Goal: Navigation & Orientation: Find specific page/section

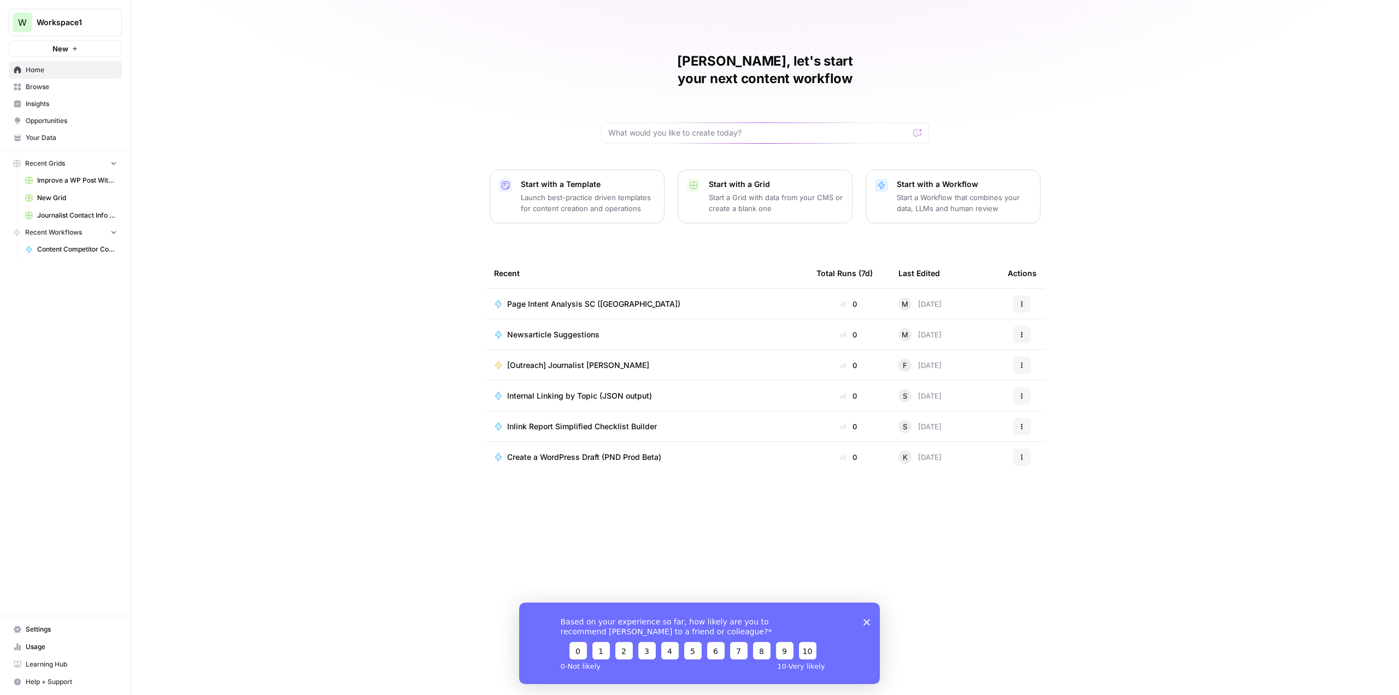
click at [865, 619] on polygon "Close survey" at bounding box center [867, 621] width 7 height 7
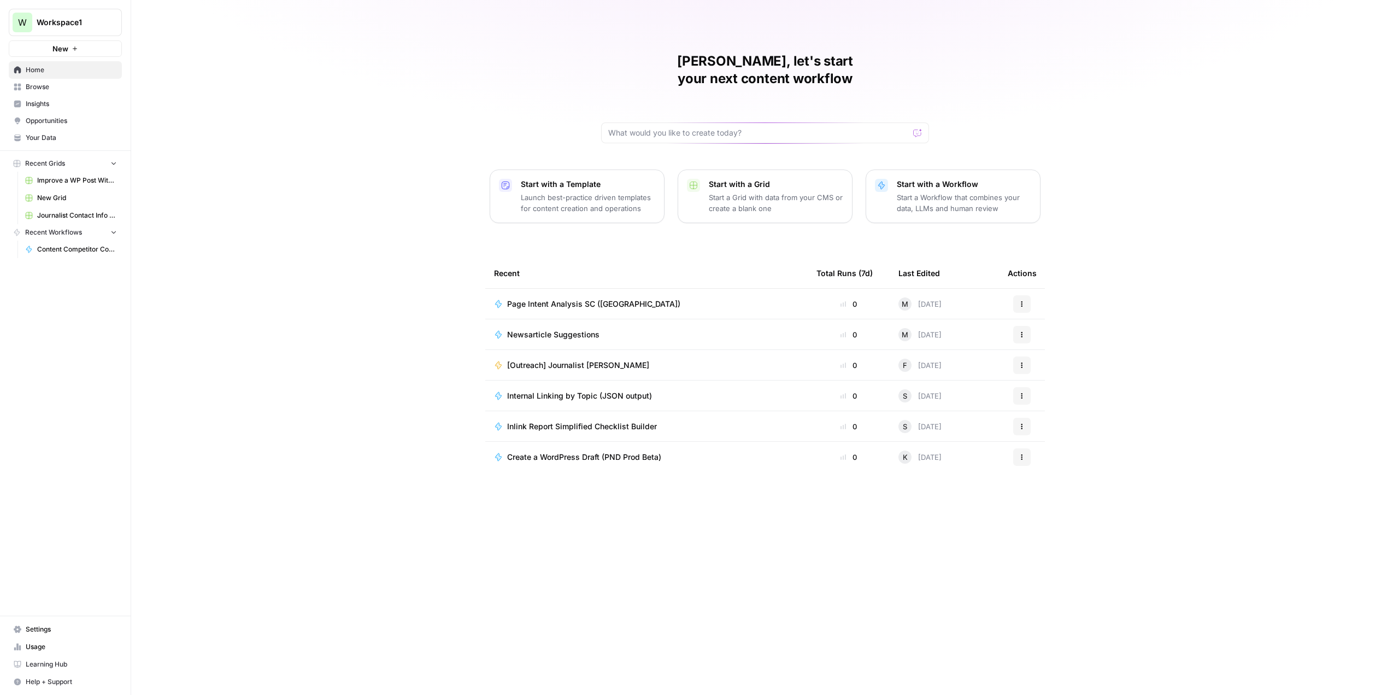
click at [719, 588] on div "[PERSON_NAME], let's start your next content workflow Start with a Template Lau…" at bounding box center [765, 347] width 1268 height 695
click at [37, 67] on span "Home" at bounding box center [71, 70] width 91 height 10
click at [38, 85] on span "Browse" at bounding box center [71, 87] width 91 height 10
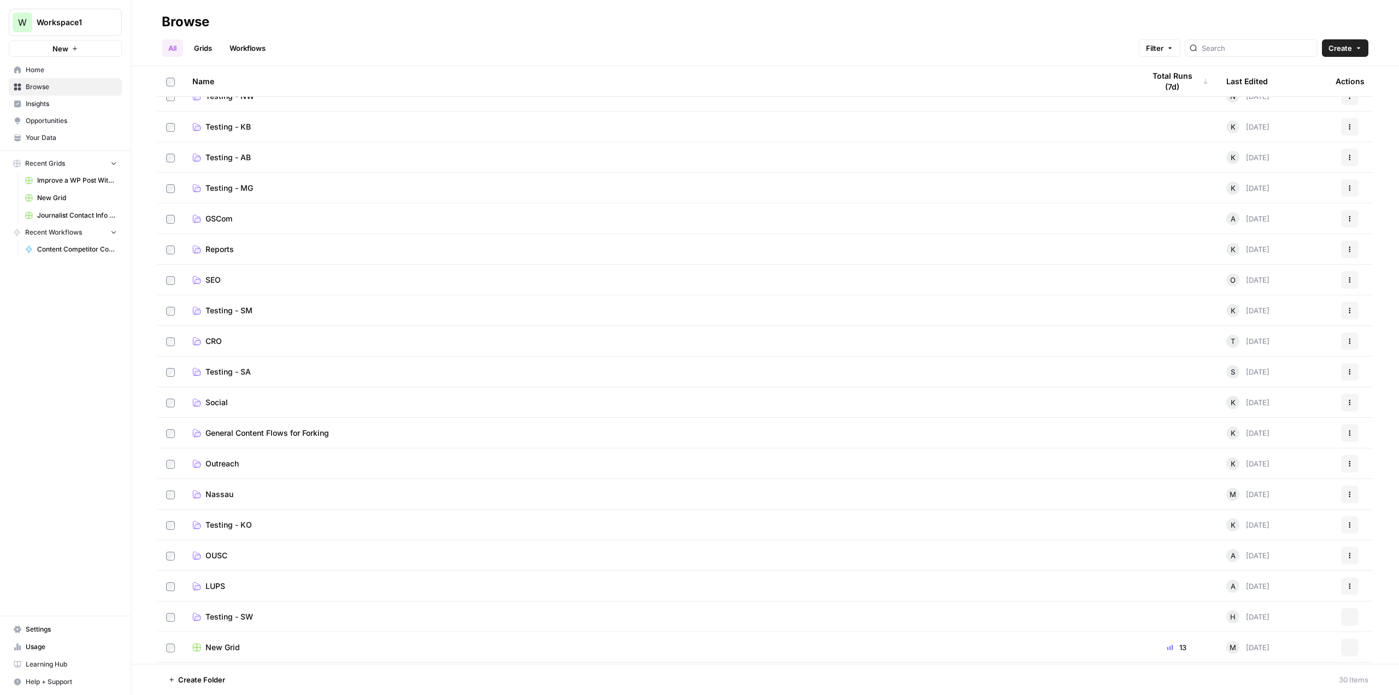
scroll to position [219, 0]
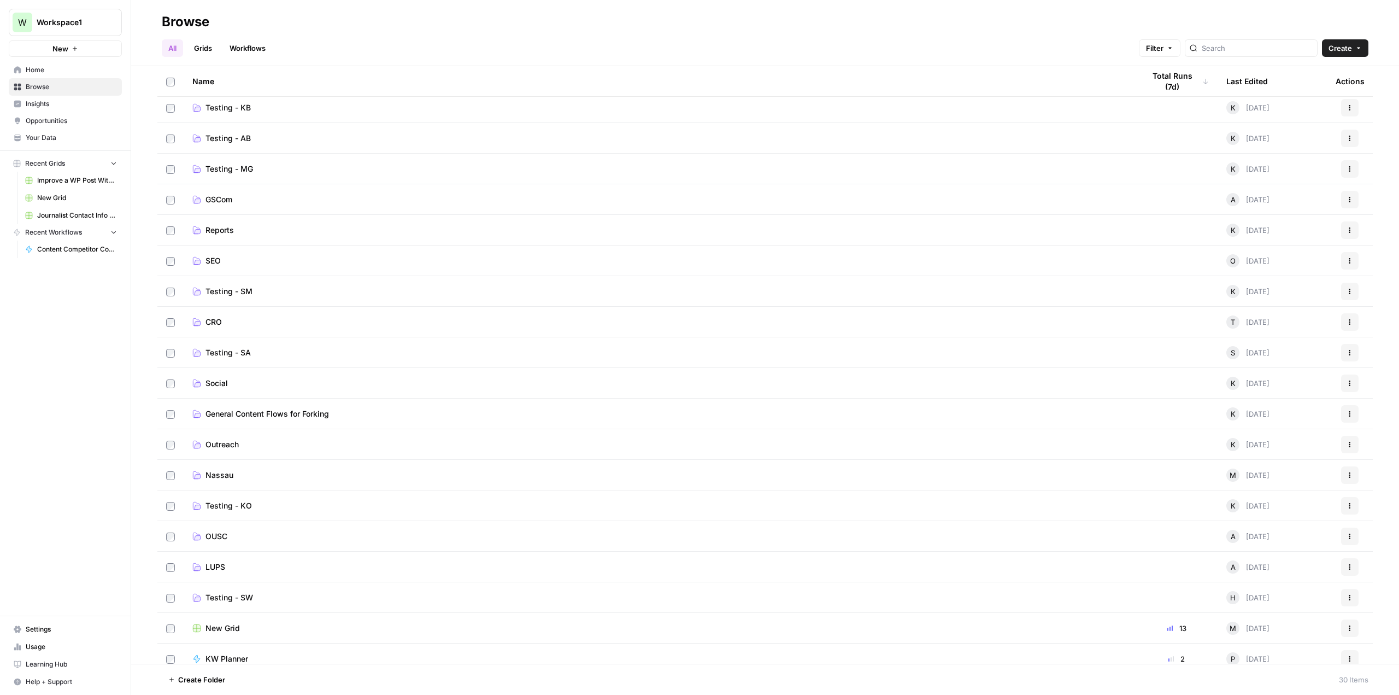
click at [218, 475] on span "Nassau" at bounding box center [220, 475] width 28 height 11
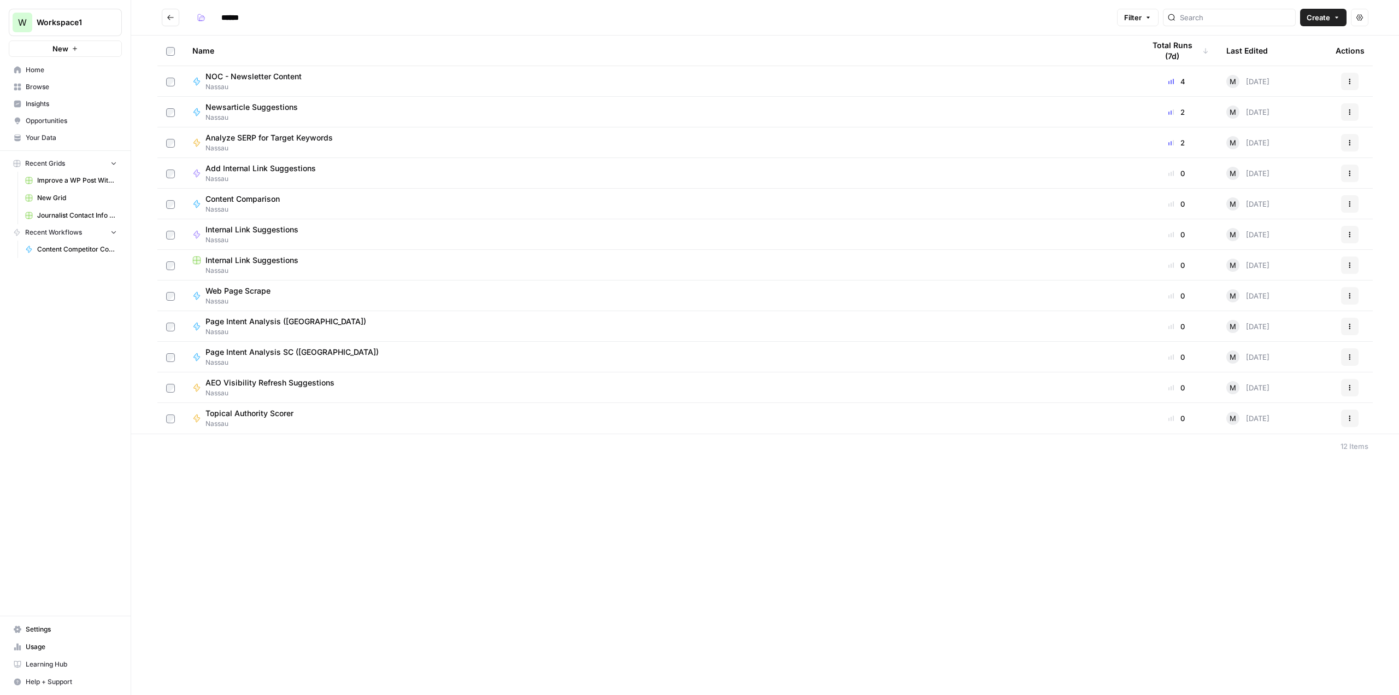
click at [170, 15] on icon "Go back" at bounding box center [171, 18] width 8 height 8
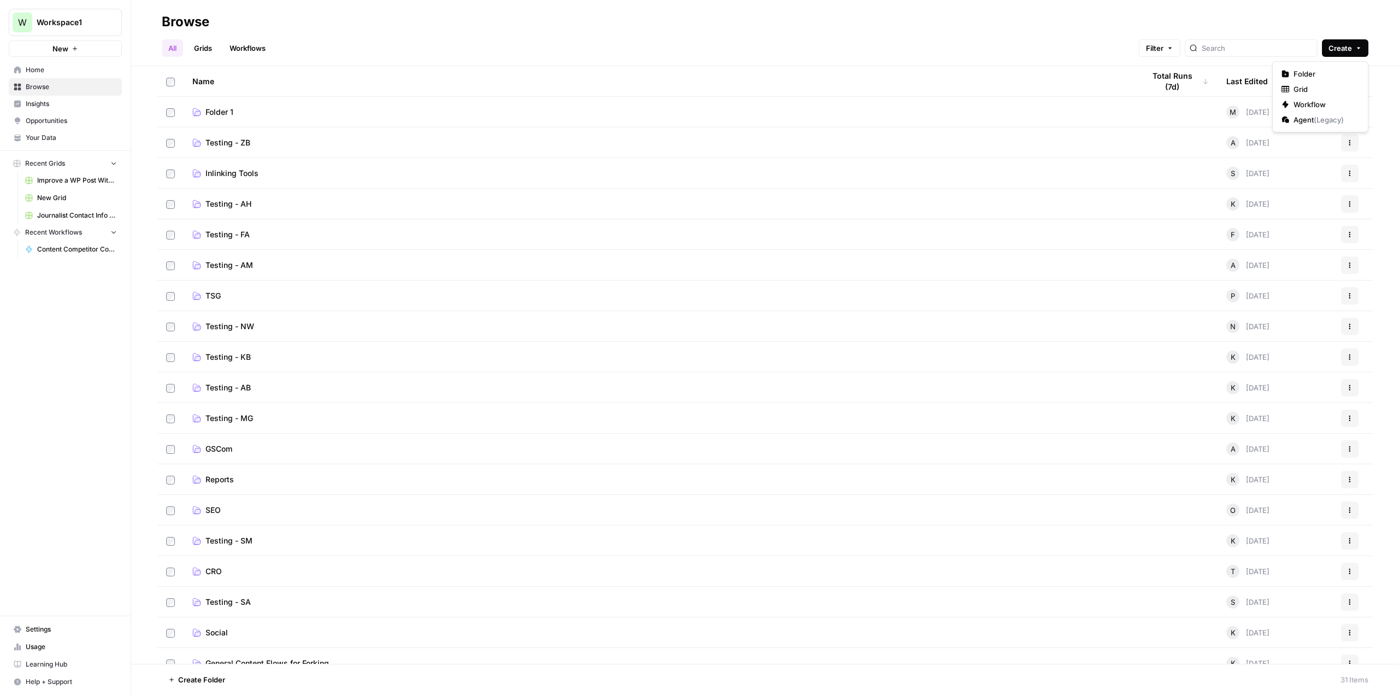
click at [1360, 52] on button "Create" at bounding box center [1345, 47] width 46 height 17
click at [1307, 73] on span "Folder" at bounding box center [1324, 73] width 61 height 11
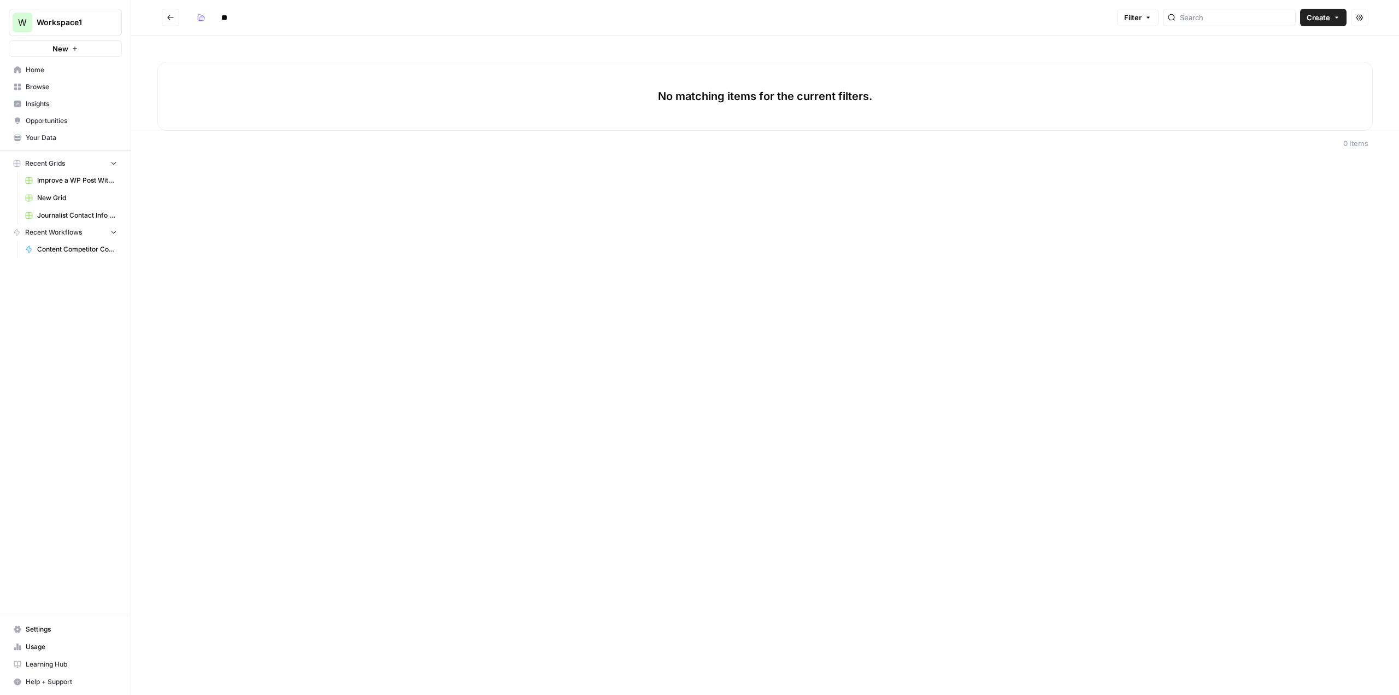
type input "*"
type input "**********"
click at [735, 204] on div "**********" at bounding box center [765, 347] width 1268 height 695
click at [172, 16] on icon "Go back" at bounding box center [171, 18] width 8 height 8
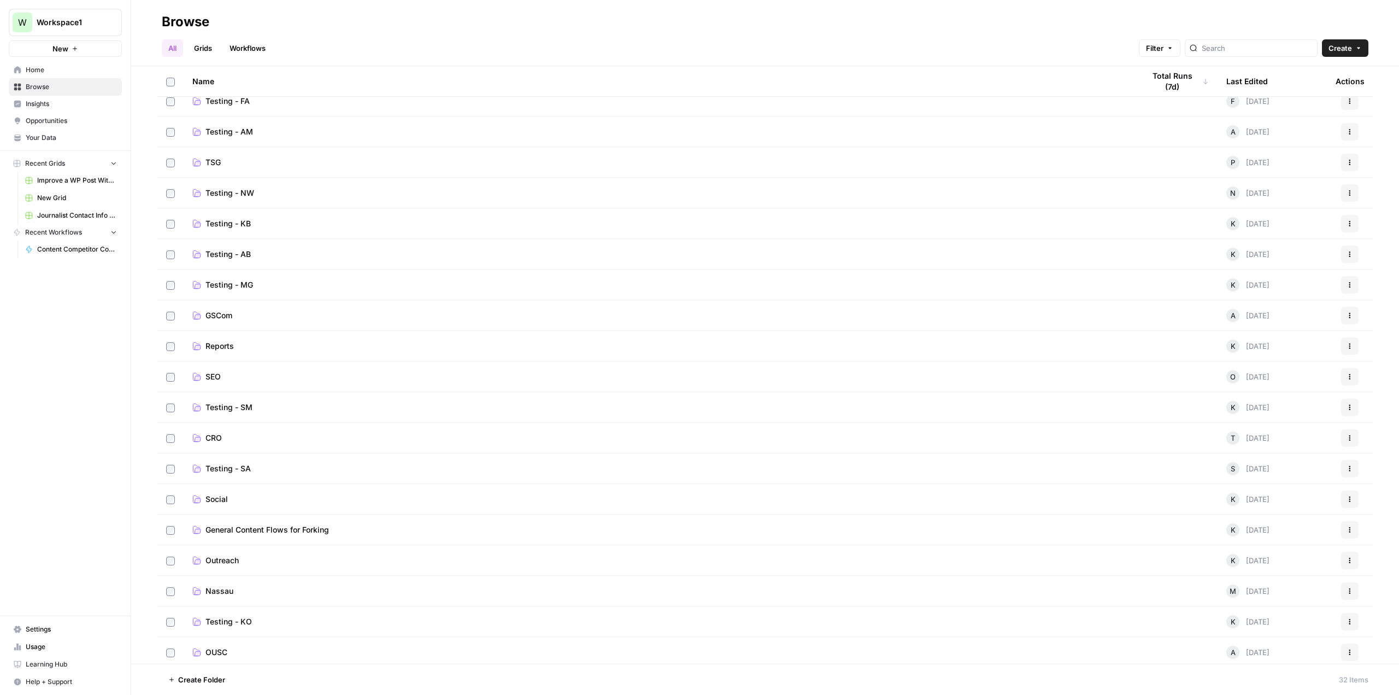
scroll to position [273, 0]
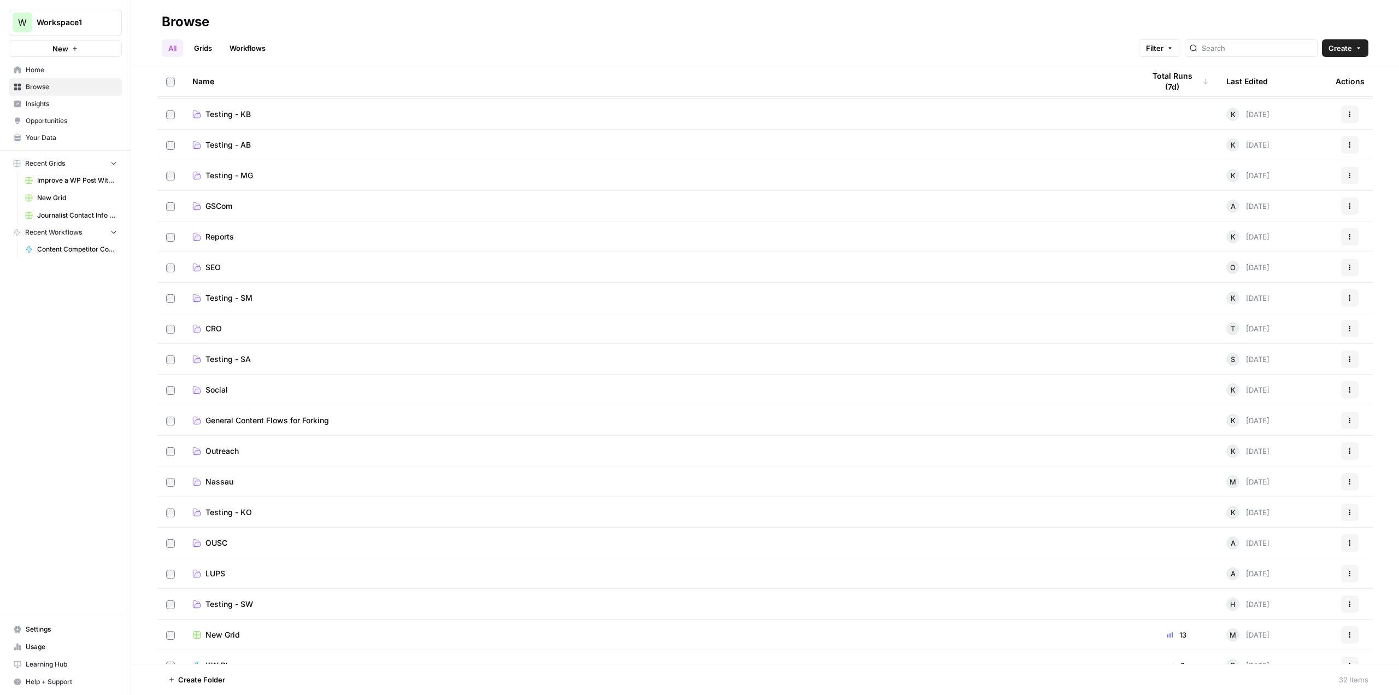
click at [214, 481] on span "Nassau" at bounding box center [220, 481] width 28 height 11
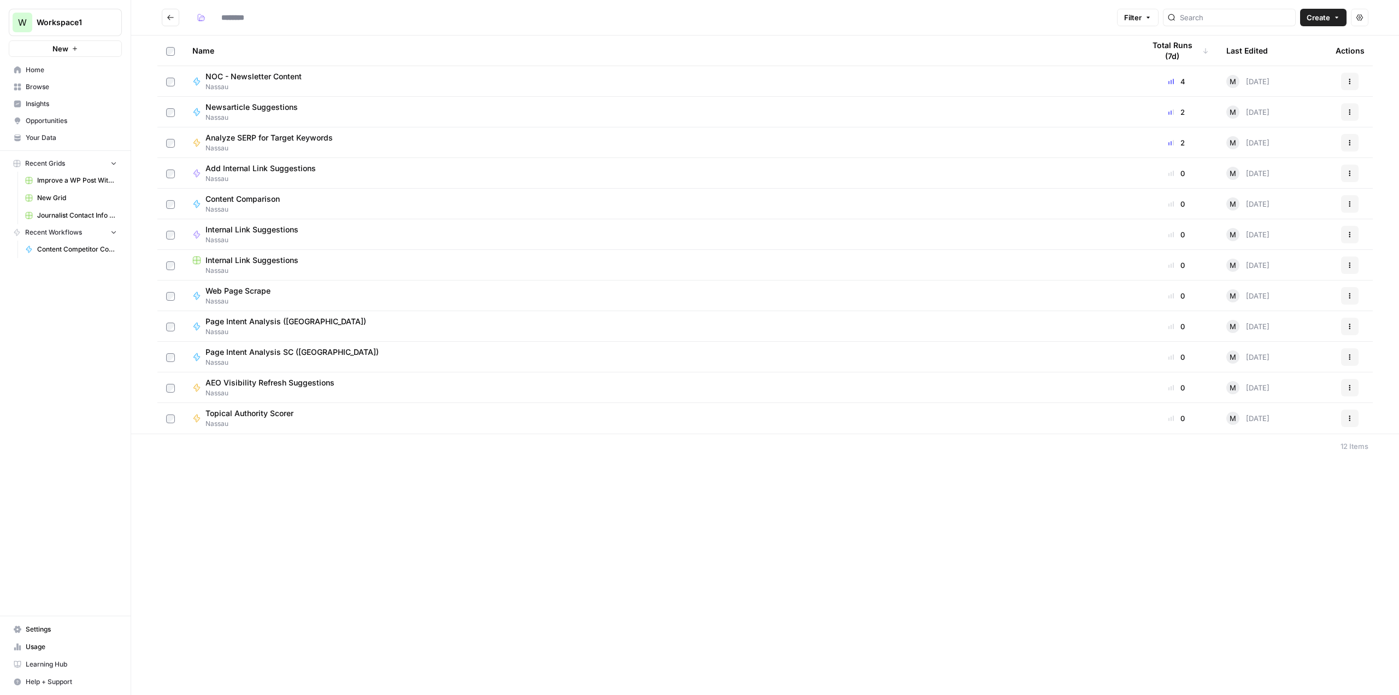
type input "******"
click at [45, 102] on span "Insights" at bounding box center [71, 104] width 91 height 10
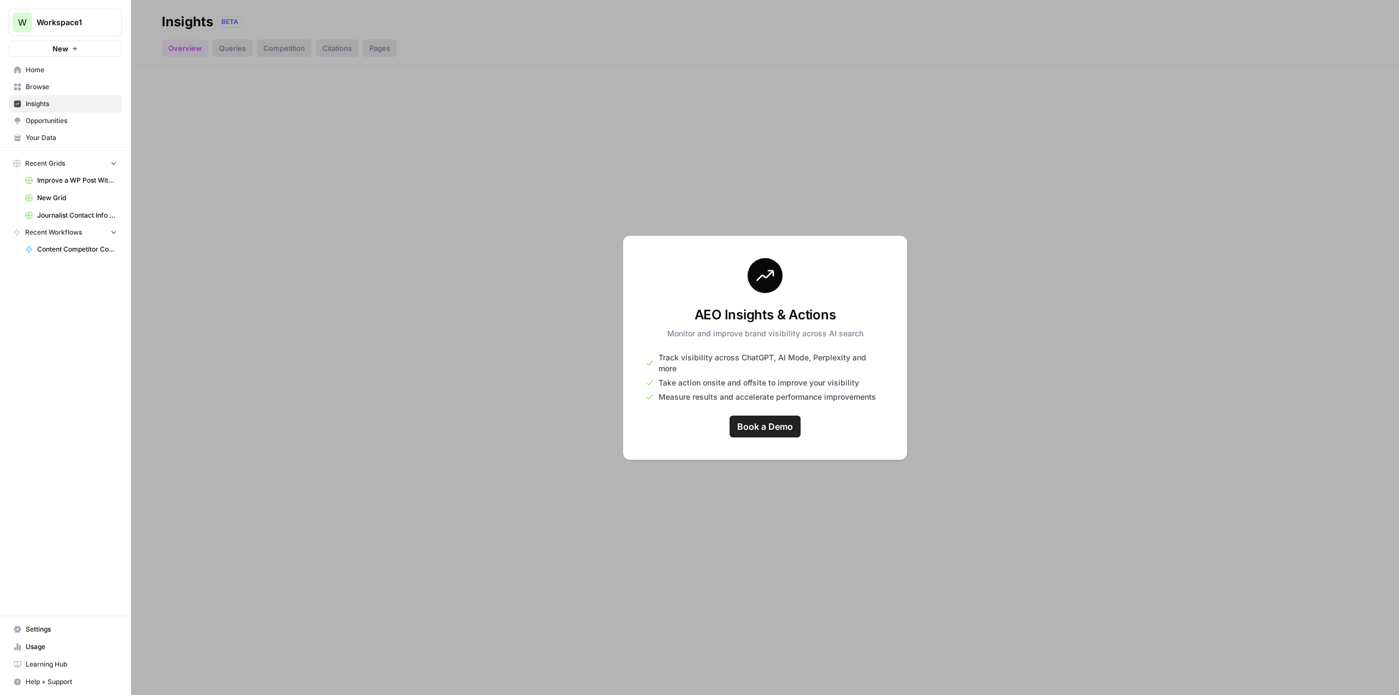
click at [57, 120] on span "Opportunities" at bounding box center [71, 121] width 91 height 10
click at [42, 137] on span "Your Data" at bounding box center [71, 138] width 91 height 10
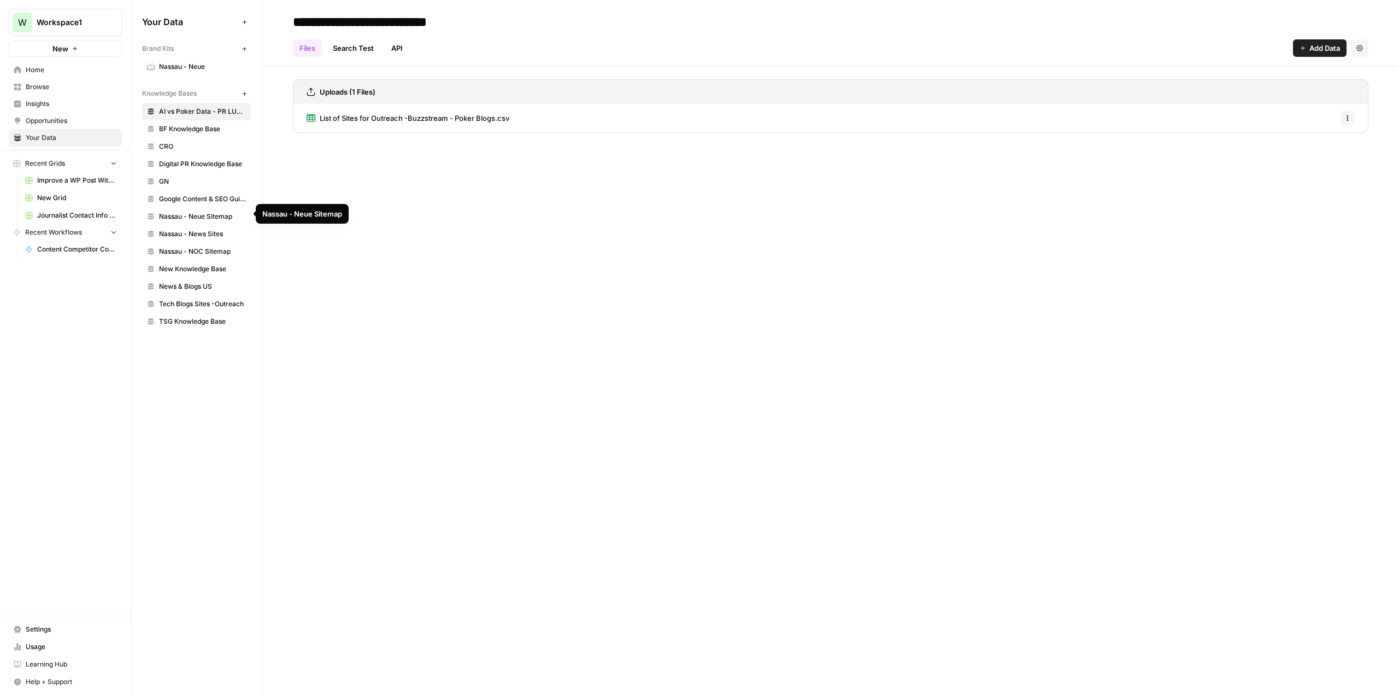
click at [187, 214] on span "Nassau - Neue Sitemap" at bounding box center [202, 217] width 87 height 10
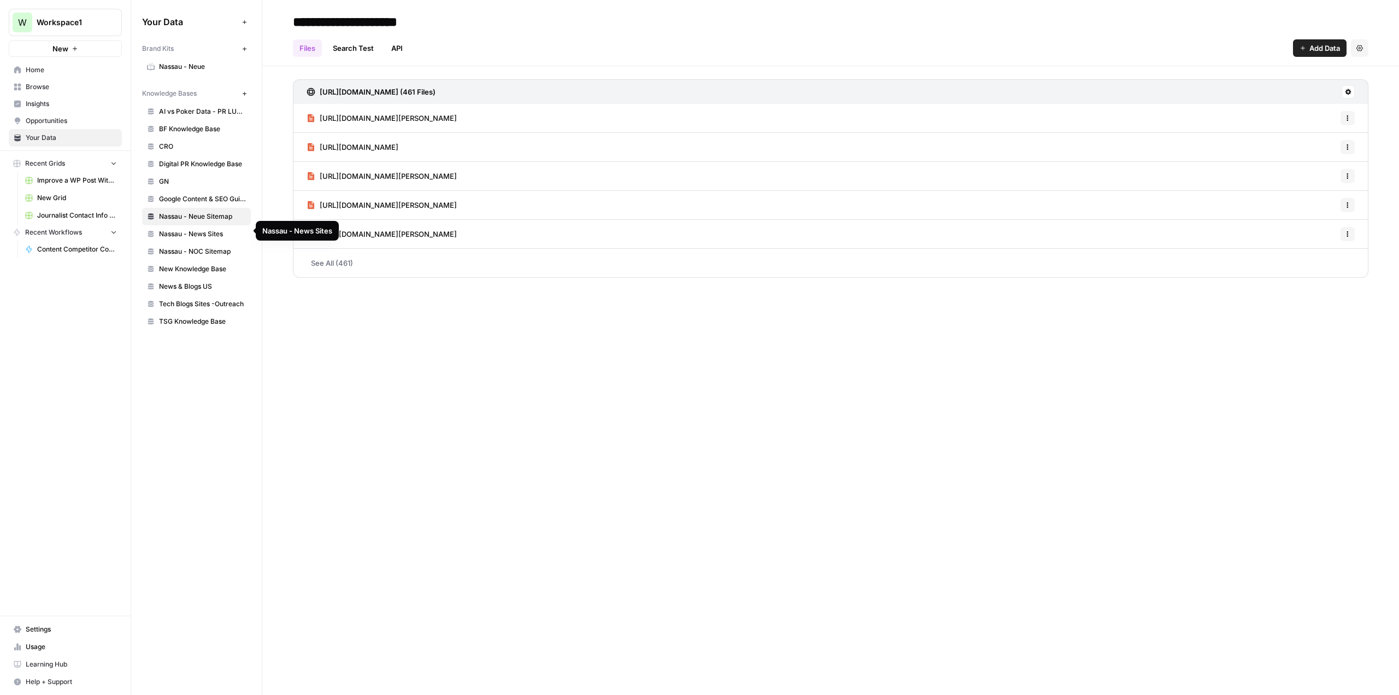
click at [187, 229] on span "Nassau - News Sites" at bounding box center [202, 234] width 87 height 10
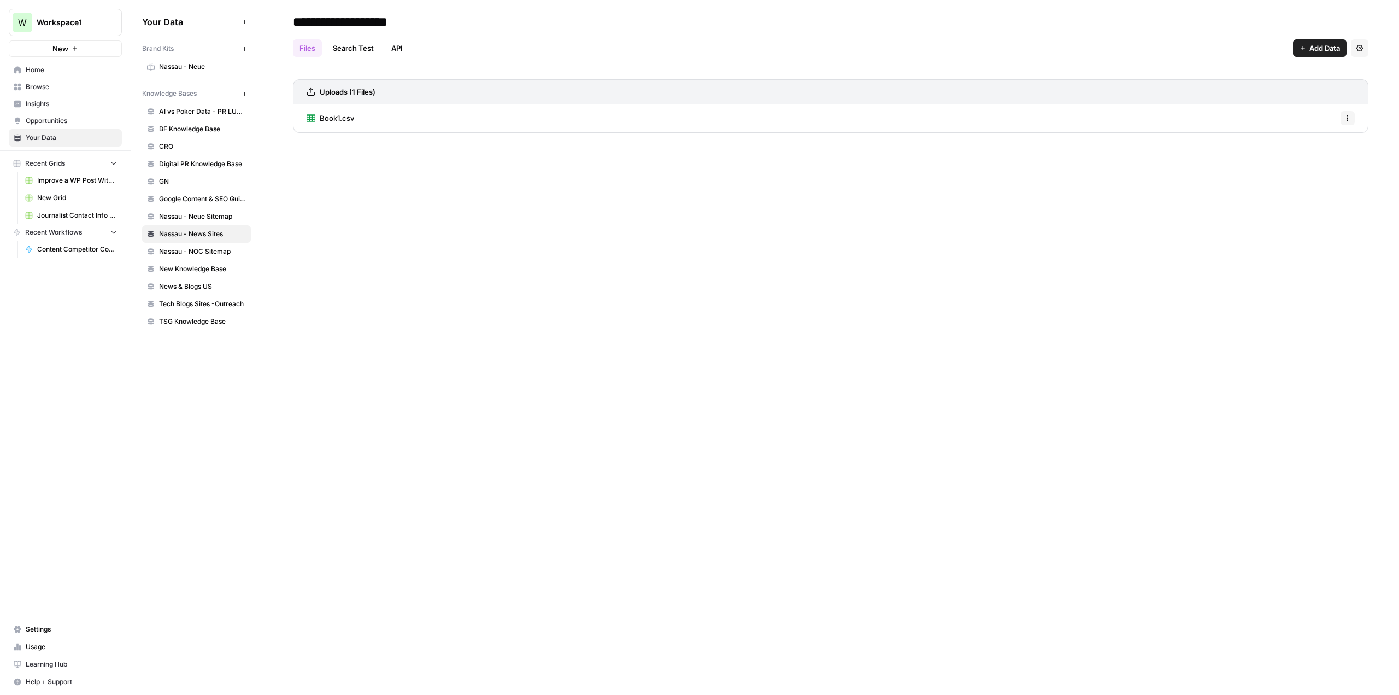
click at [175, 248] on span "Nassau - NOC Sitemap" at bounding box center [202, 252] width 87 height 10
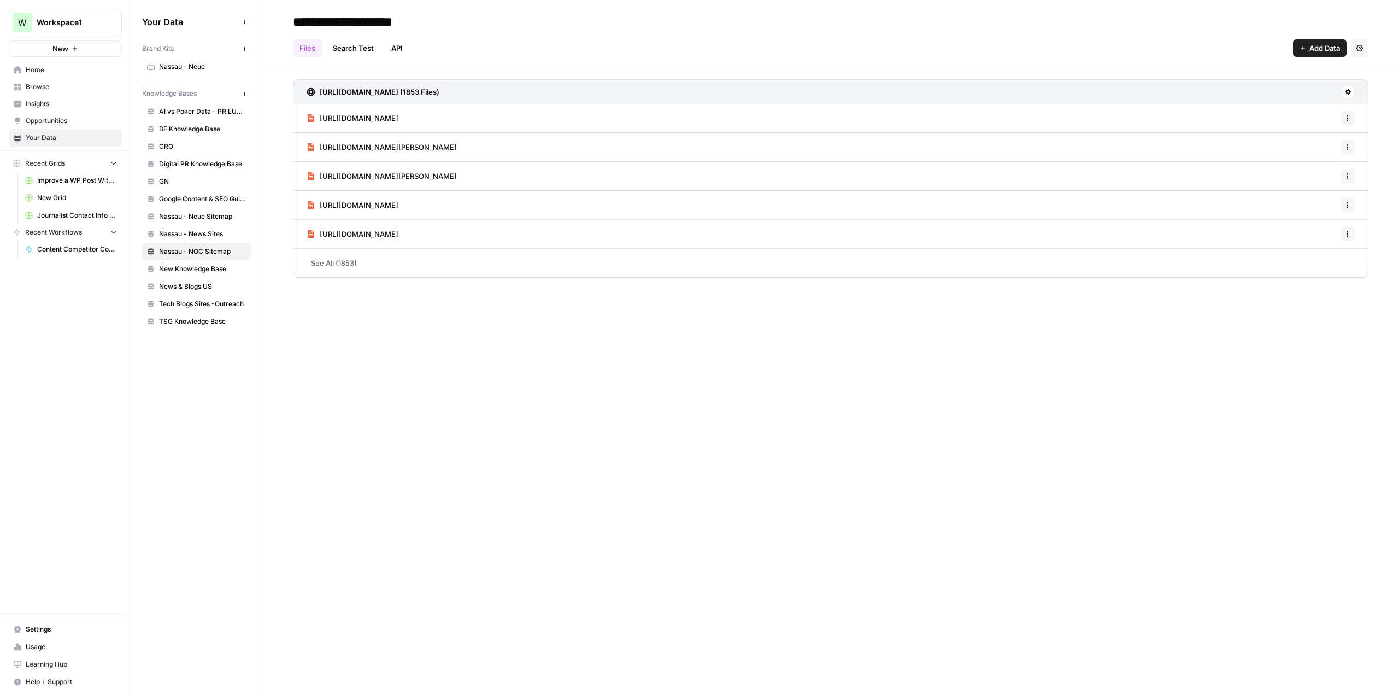
click at [43, 135] on span "Your Data" at bounding box center [71, 138] width 91 height 10
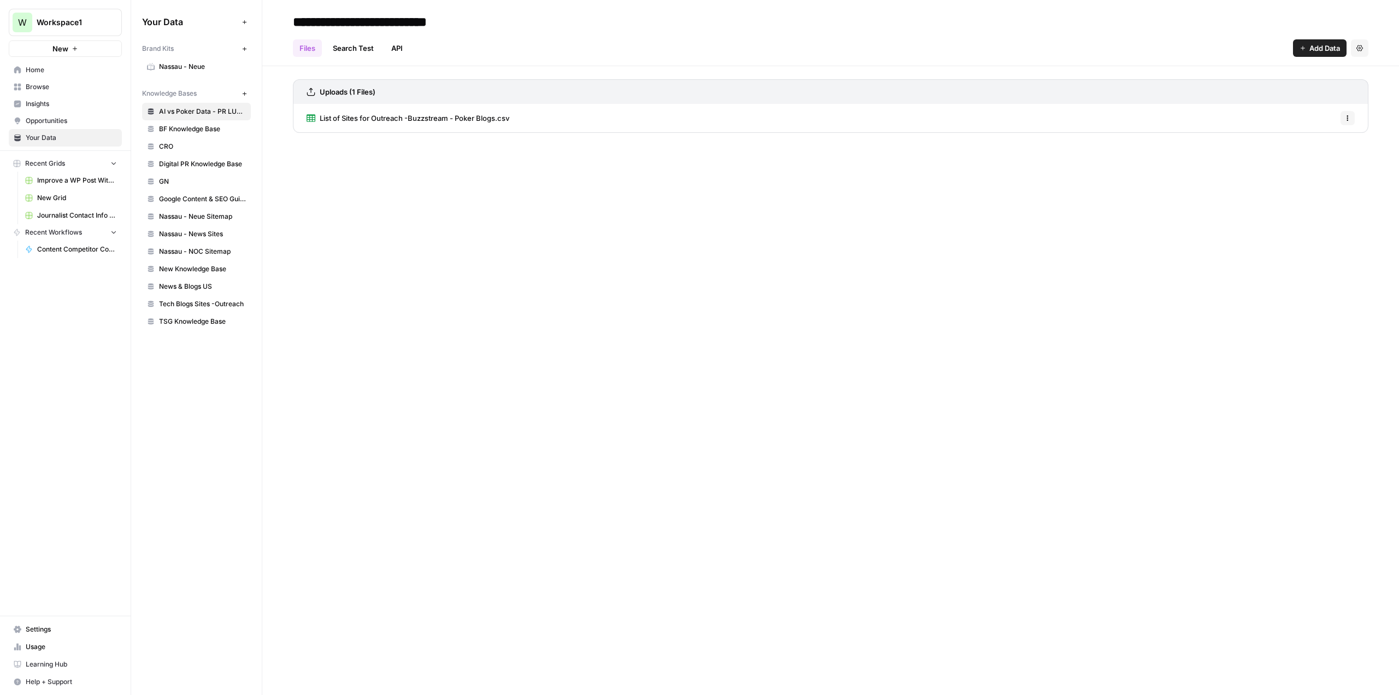
click at [216, 194] on span "Google Content & SEO Guidelines" at bounding box center [202, 199] width 87 height 10
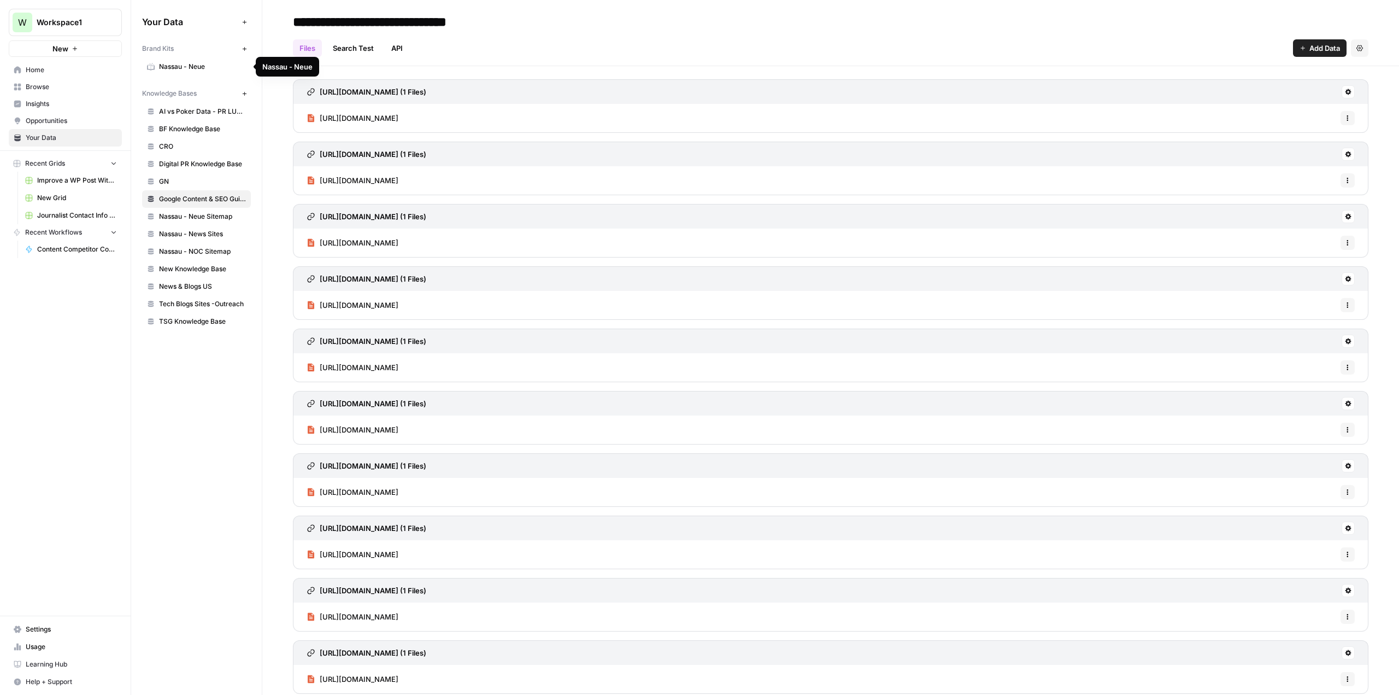
click at [201, 65] on span "Nassau - Neue" at bounding box center [202, 67] width 87 height 10
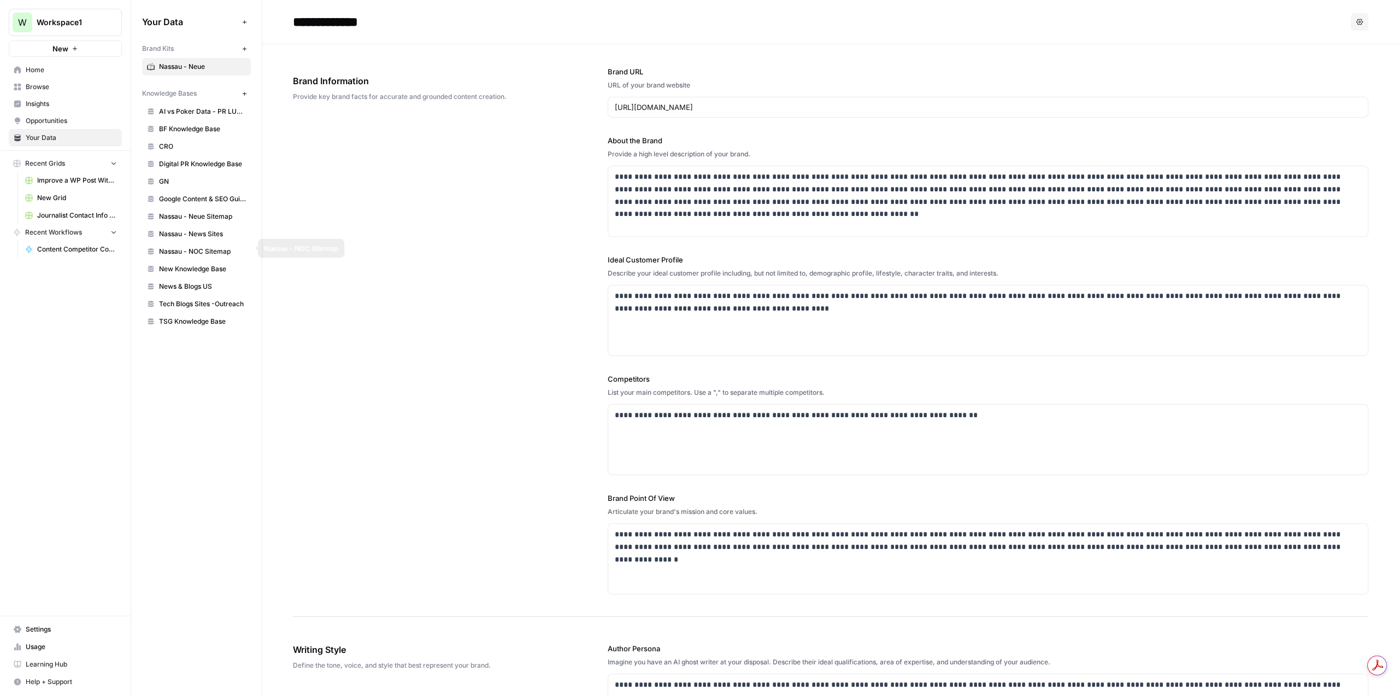
click at [203, 247] on span "Nassau - NOC Sitemap" at bounding box center [202, 252] width 87 height 10
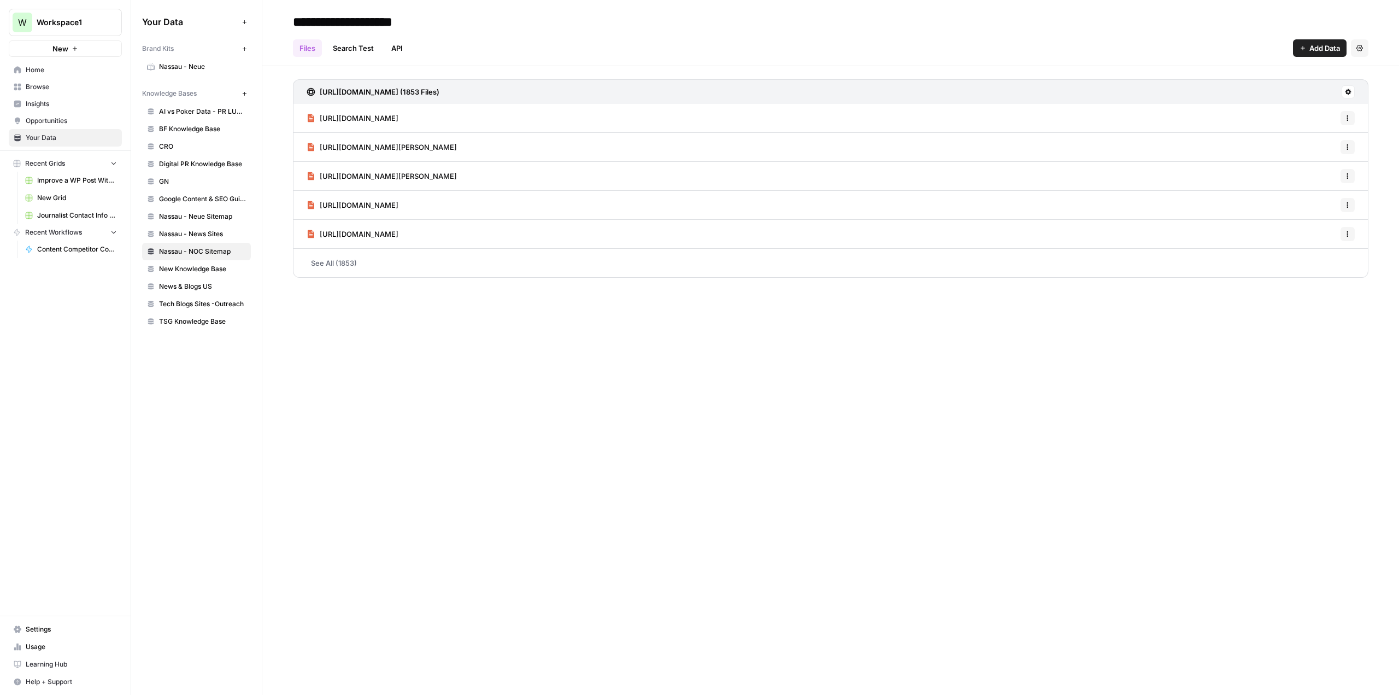
click at [353, 49] on link "Search Test" at bounding box center [353, 47] width 54 height 17
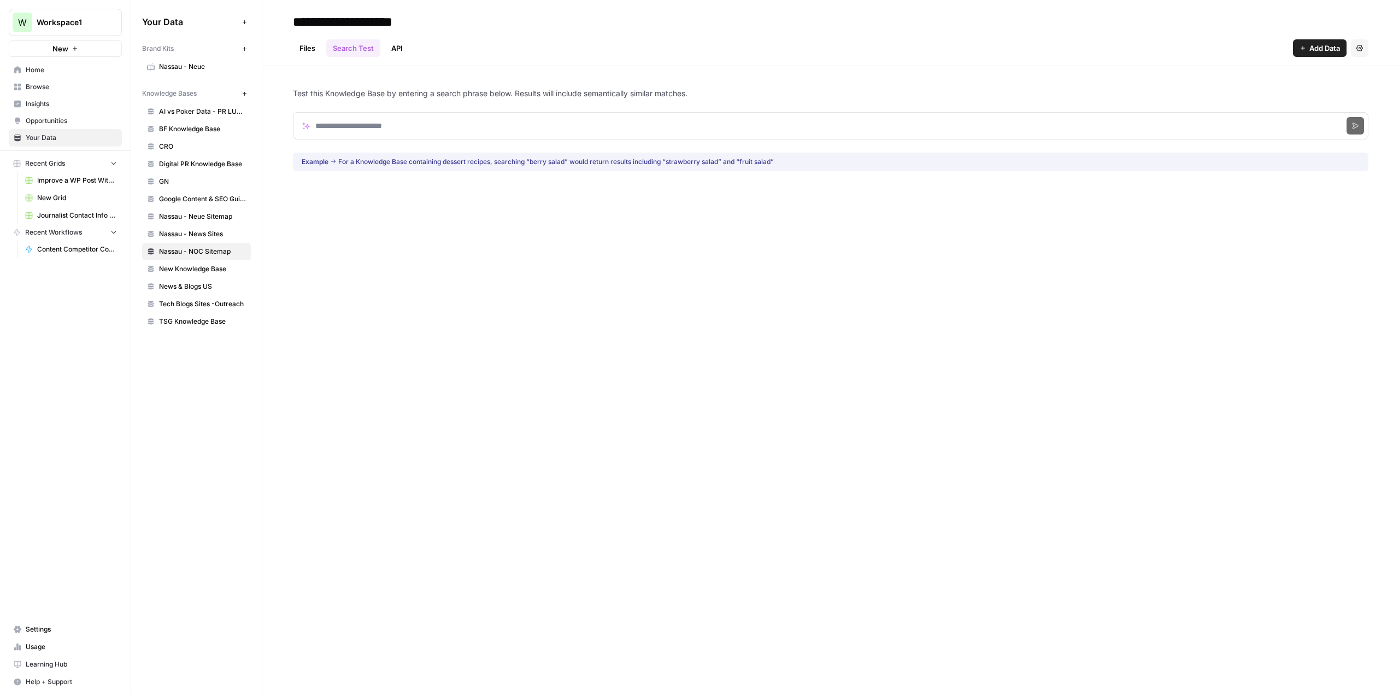
click at [304, 44] on link "Files" at bounding box center [307, 47] width 29 height 17
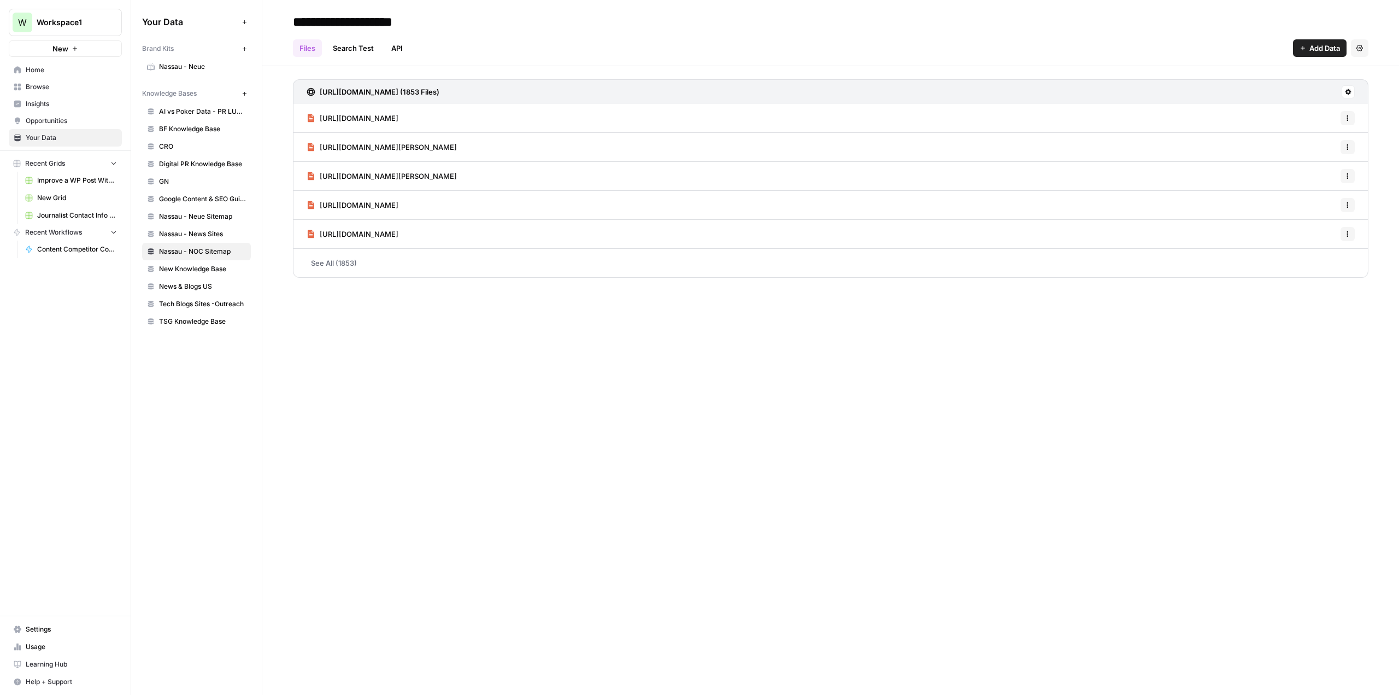
click at [358, 48] on link "Search Test" at bounding box center [353, 47] width 54 height 17
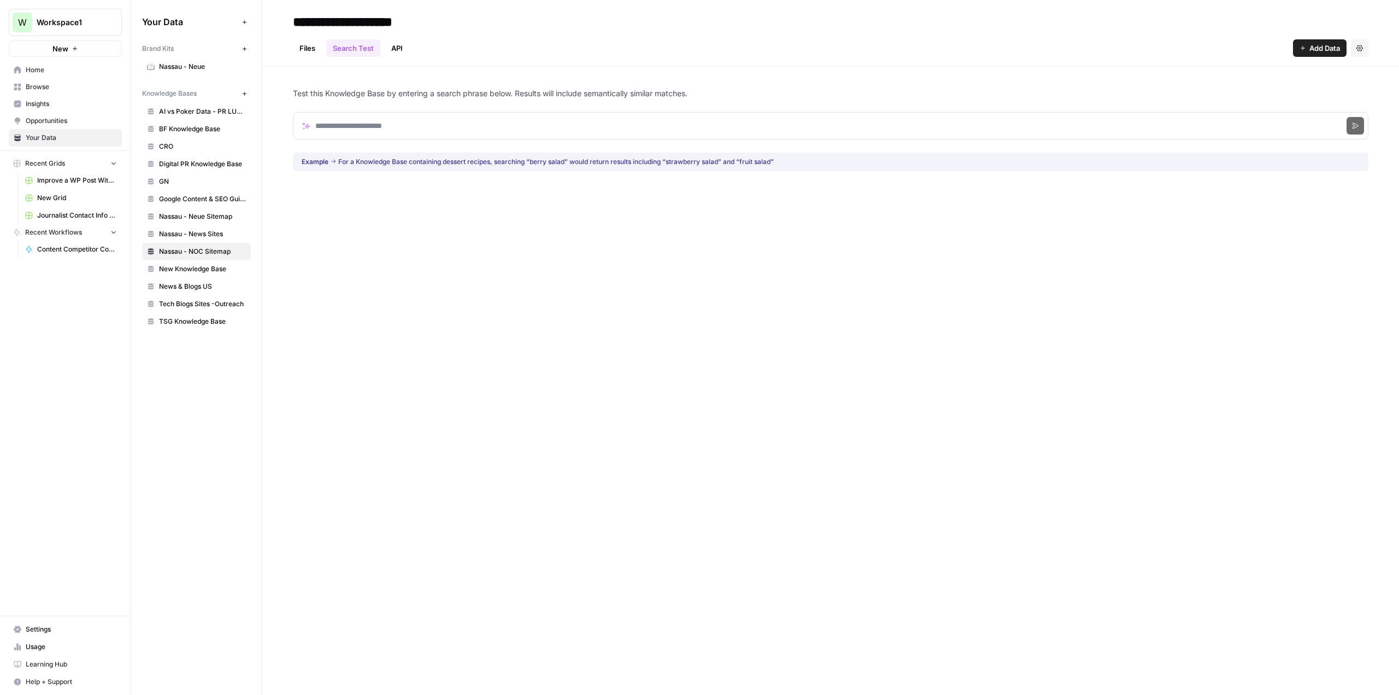
click at [905, 407] on div "**********" at bounding box center [830, 347] width 1137 height 695
click at [186, 230] on span "Nassau - News Sites" at bounding box center [202, 234] width 87 height 10
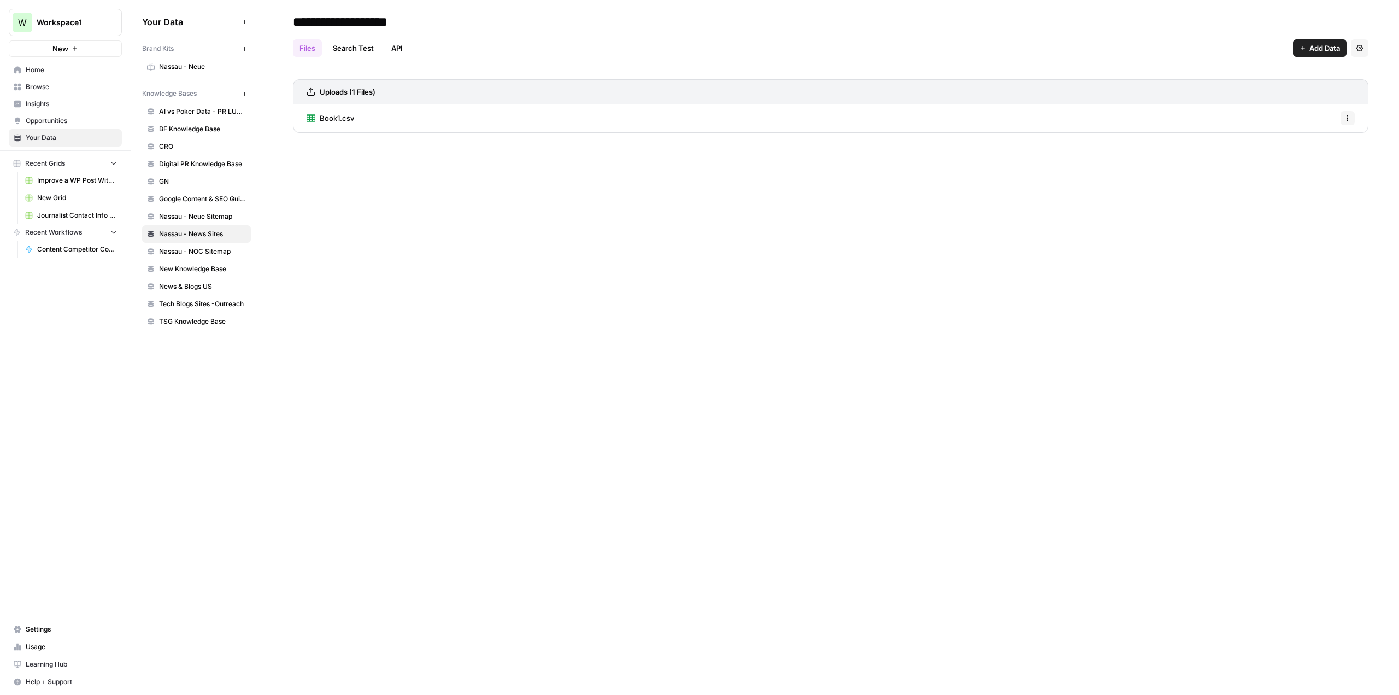
click at [339, 115] on span "Book1.csv" at bounding box center [337, 118] width 34 height 11
click at [226, 364] on div "Your Data Add Data Brand Kits New Nassau - Neue Knowledge Bases New AI vs Poker…" at bounding box center [196, 347] width 131 height 695
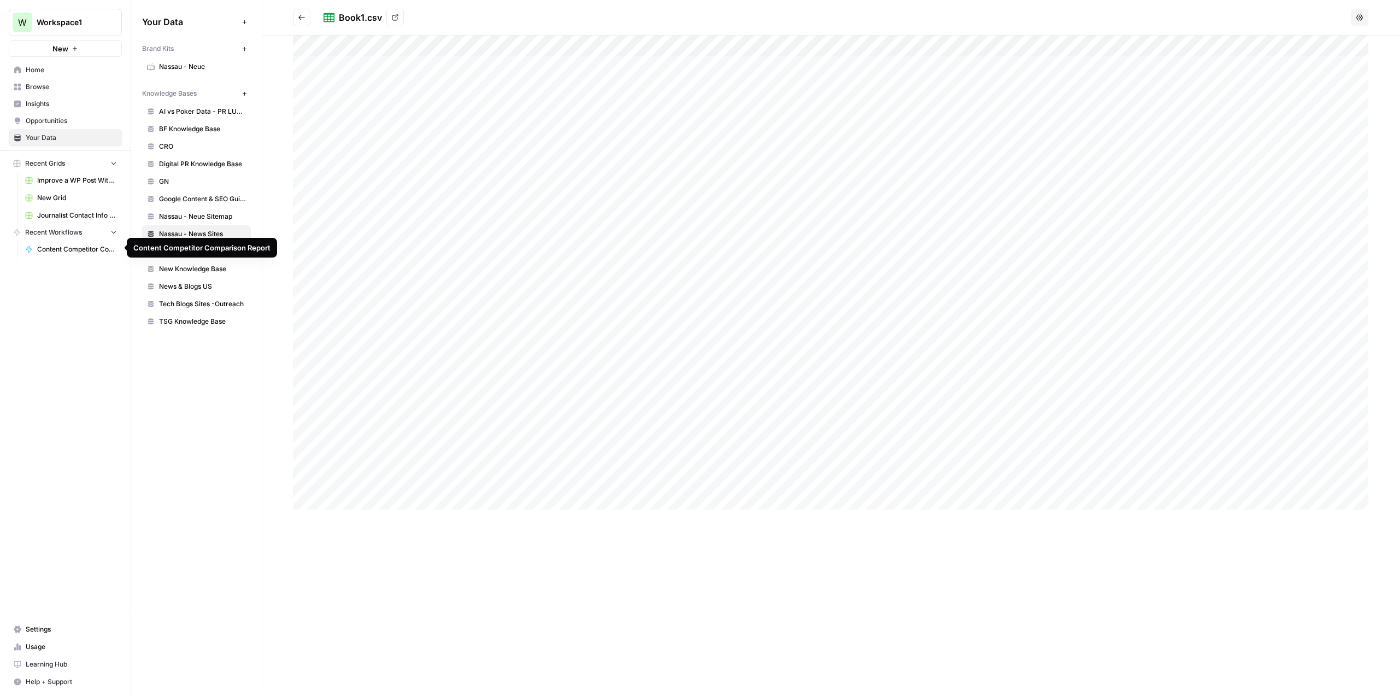
click at [58, 247] on span "Content Competitor Comparison Report" at bounding box center [77, 249] width 80 height 10
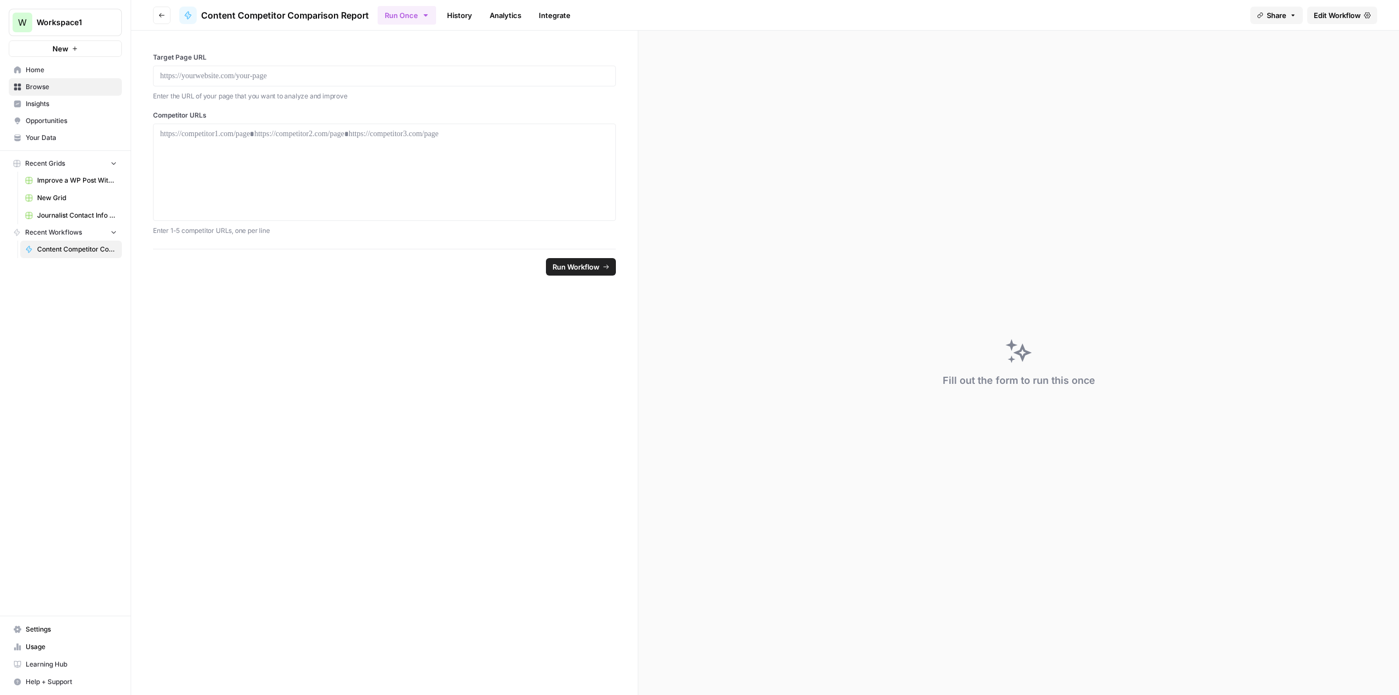
click at [166, 357] on form "Target Page URL Enter the URL of your page that you want to analyze and improve…" at bounding box center [384, 363] width 507 height 664
click at [114, 231] on icon "button" at bounding box center [114, 232] width 8 height 8
click at [45, 87] on span "Browse" at bounding box center [71, 87] width 91 height 10
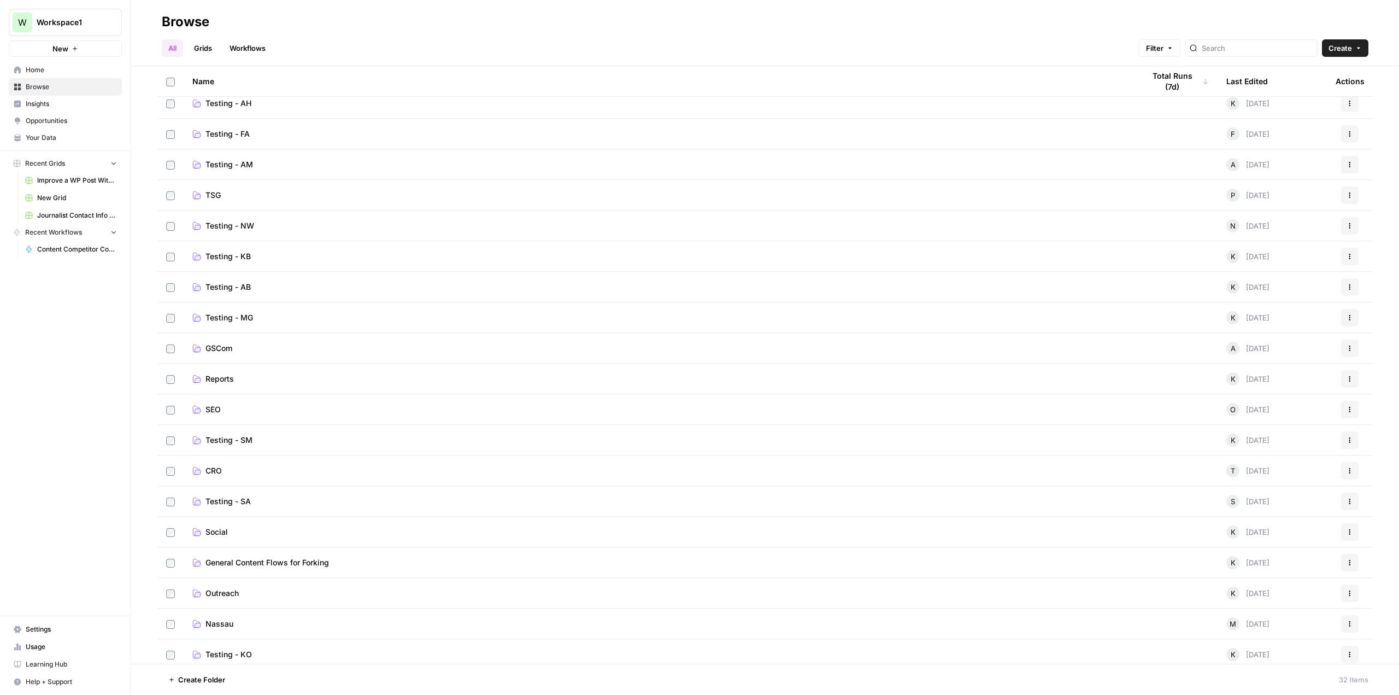
scroll to position [164, 0]
click at [221, 590] on span "Nassau" at bounding box center [220, 590] width 28 height 11
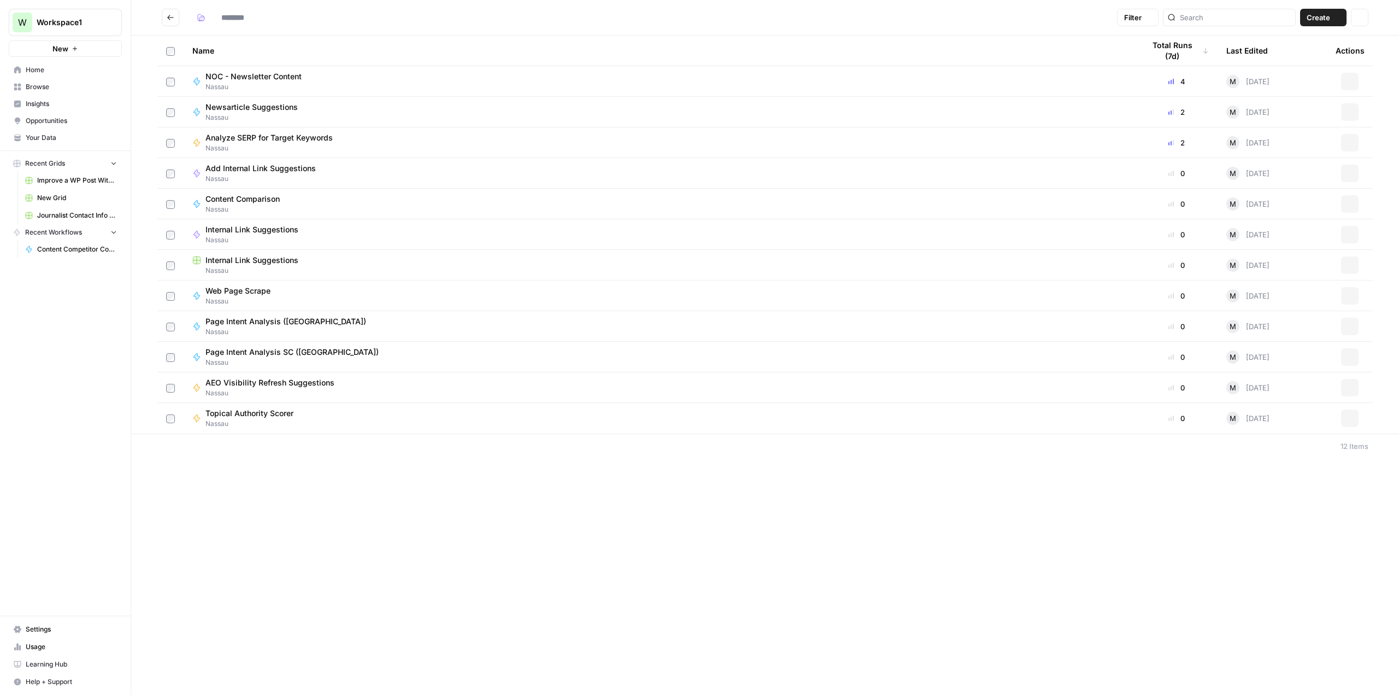
type input "******"
click at [257, 77] on span "NOC - Newsletter Content" at bounding box center [254, 76] width 96 height 11
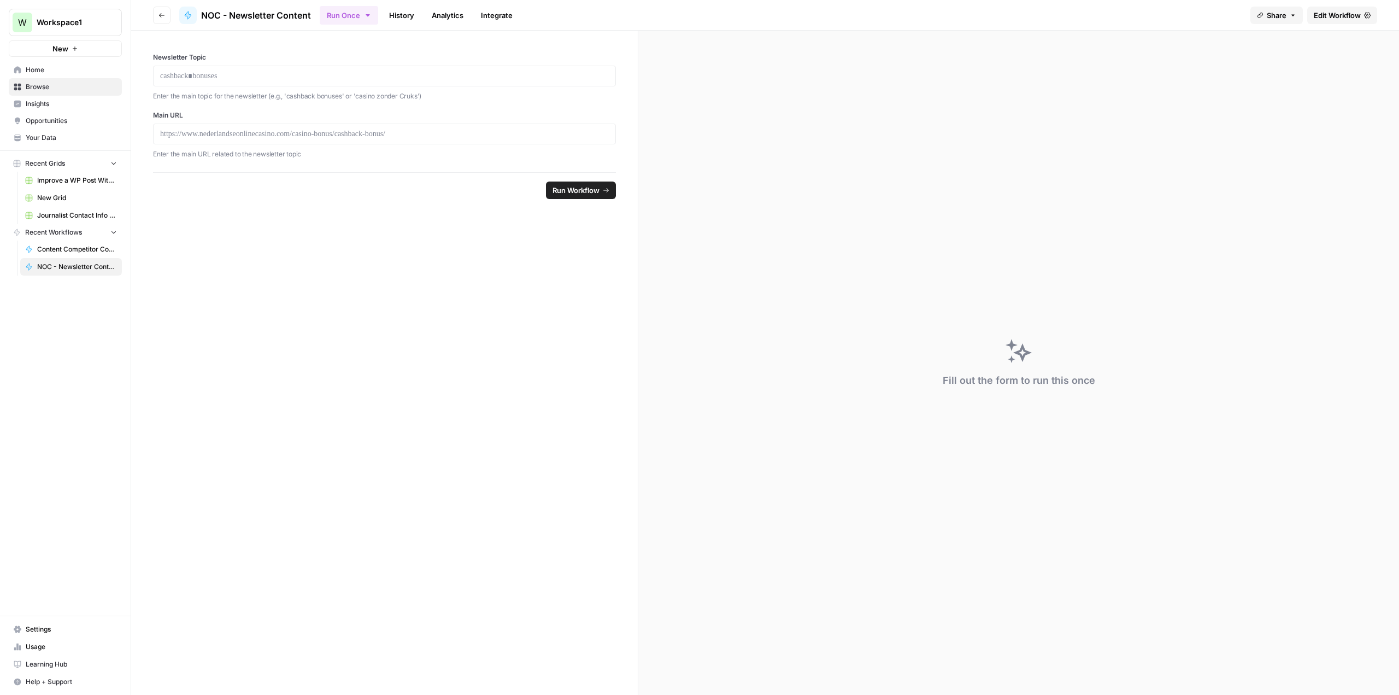
click at [44, 84] on span "Browse" at bounding box center [71, 87] width 91 height 10
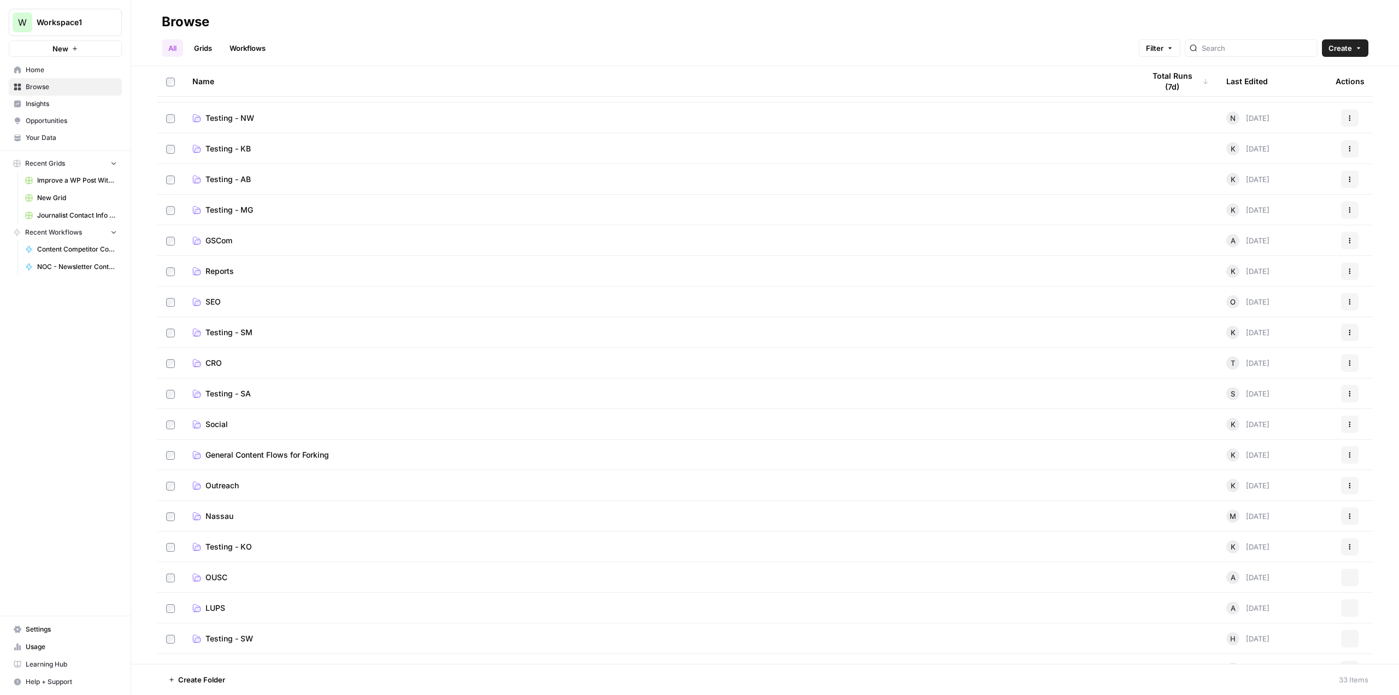
scroll to position [328, 0]
click at [225, 428] on span "Nassau" at bounding box center [220, 426] width 28 height 11
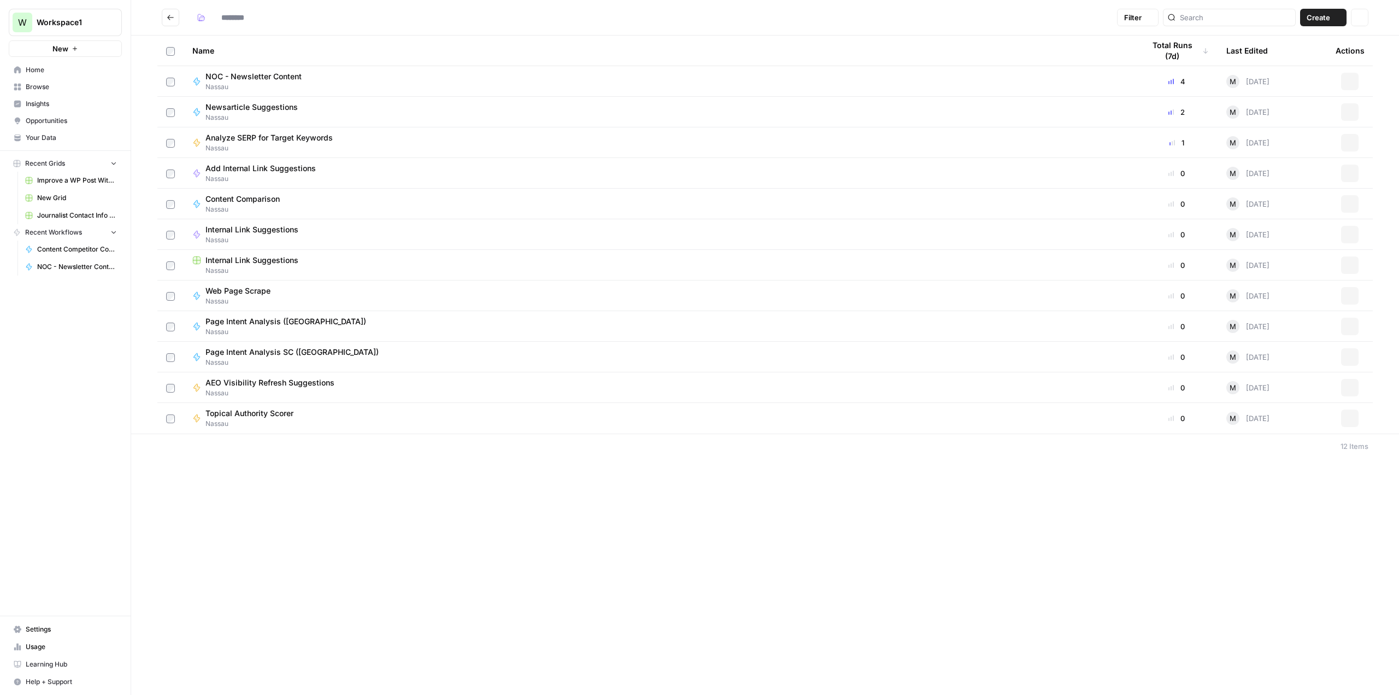
type input "******"
click at [171, 13] on button "Go back" at bounding box center [170, 17] width 17 height 17
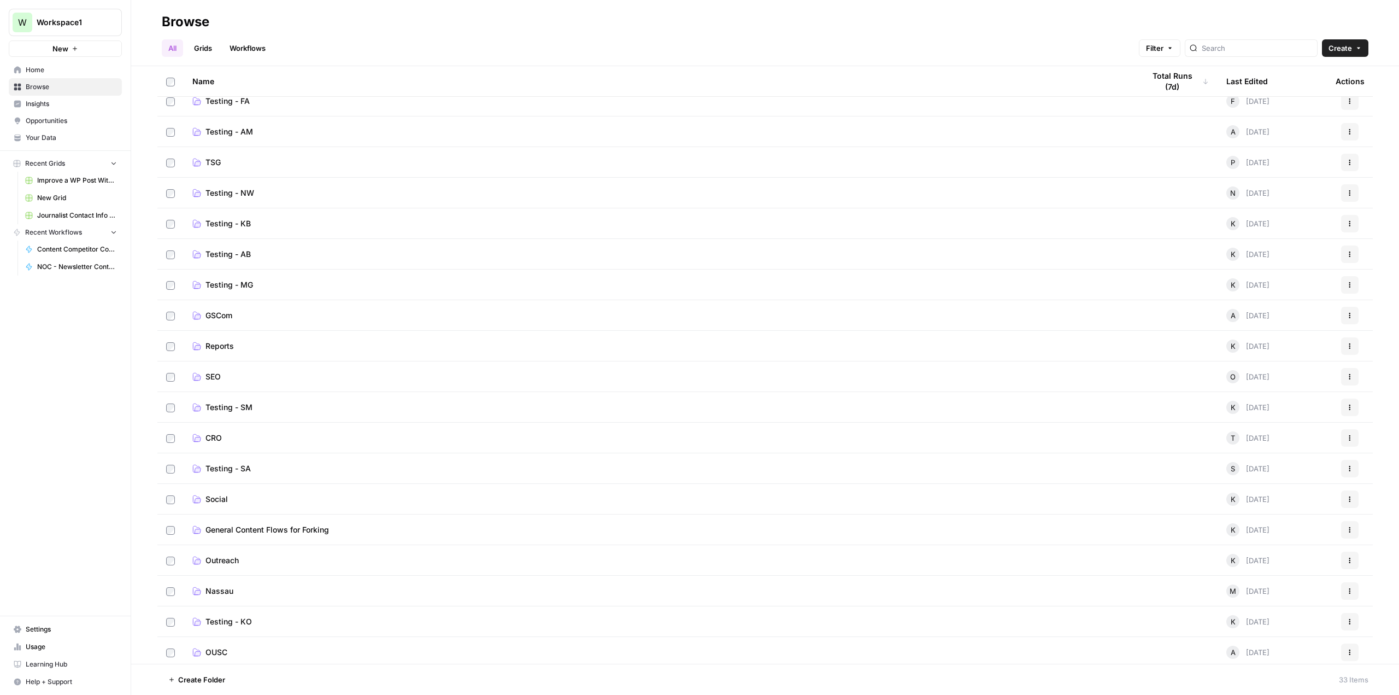
scroll to position [219, 0]
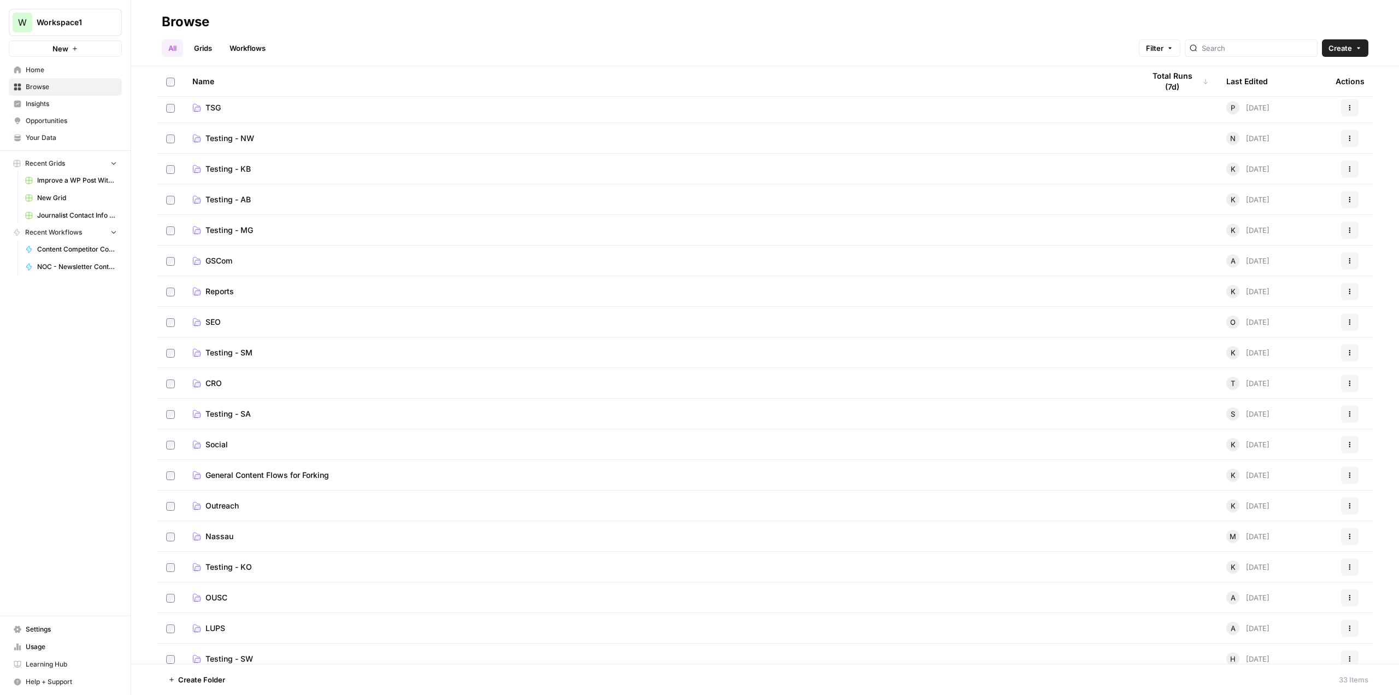
click at [219, 442] on span "Social" at bounding box center [217, 444] width 22 height 11
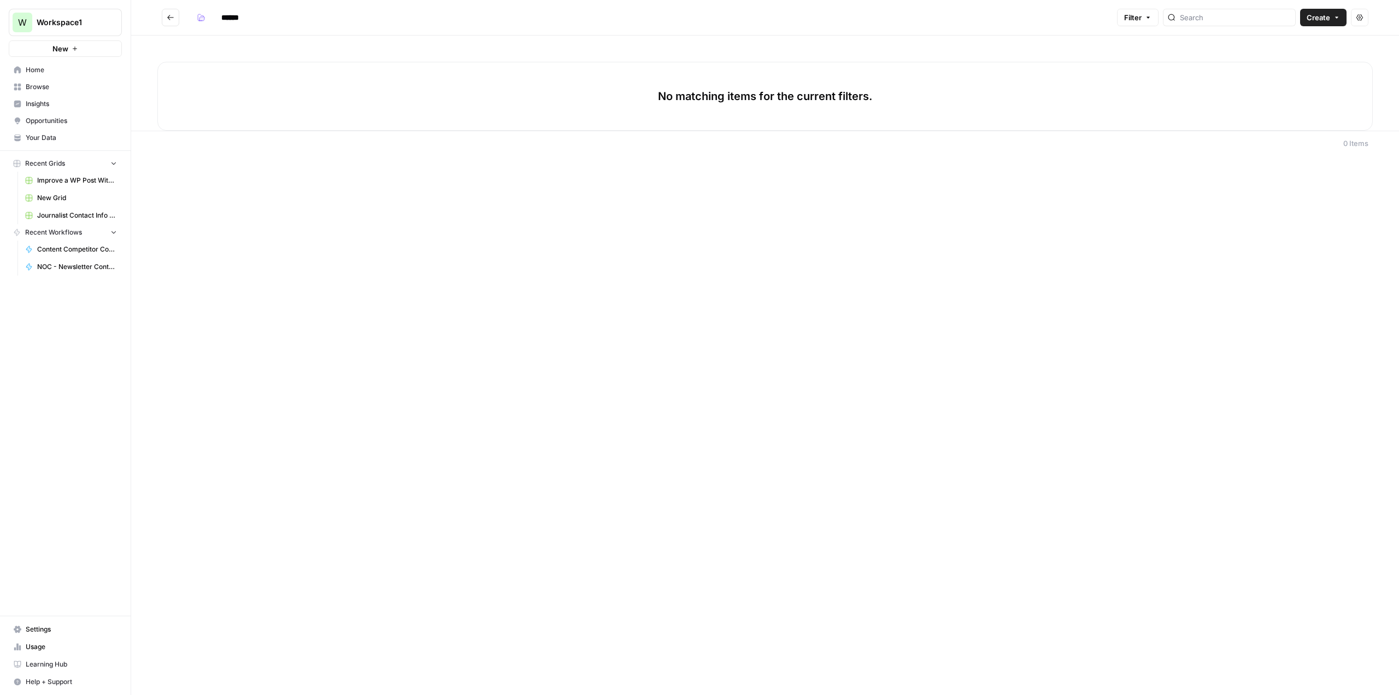
click at [169, 16] on icon "Go back" at bounding box center [171, 18] width 8 height 8
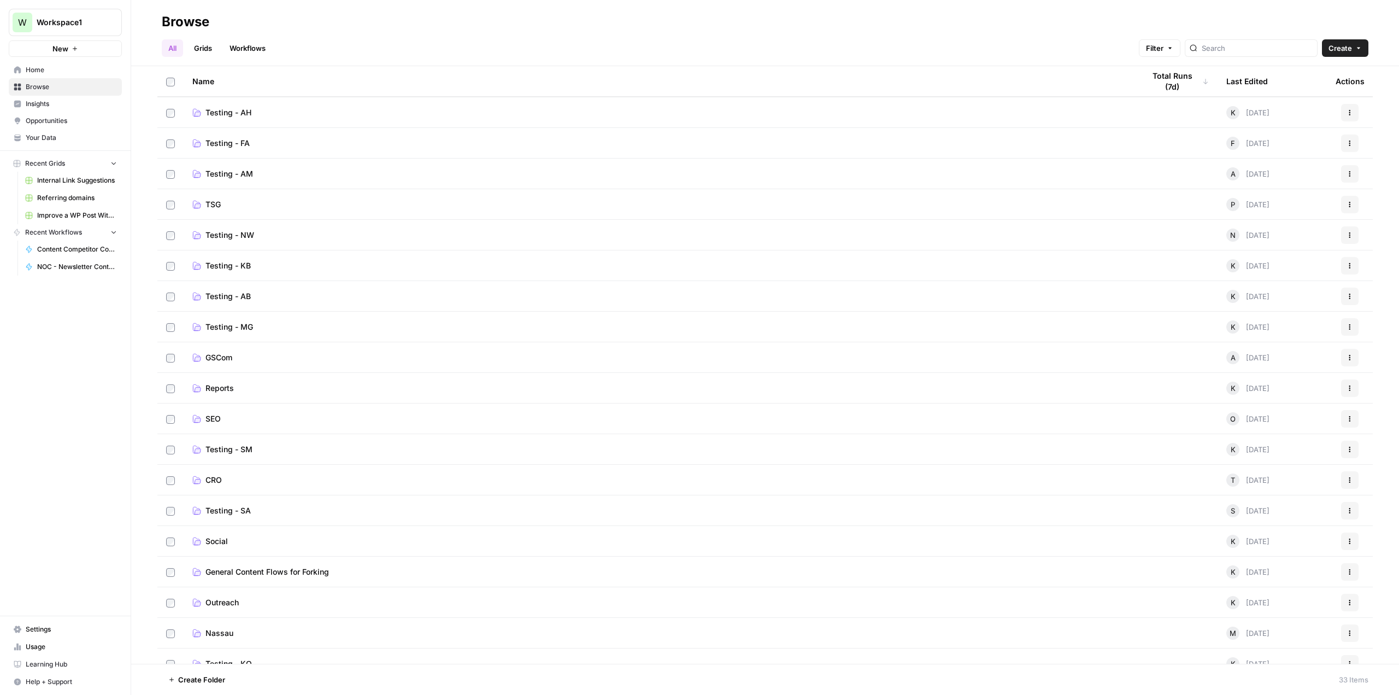
scroll to position [164, 0]
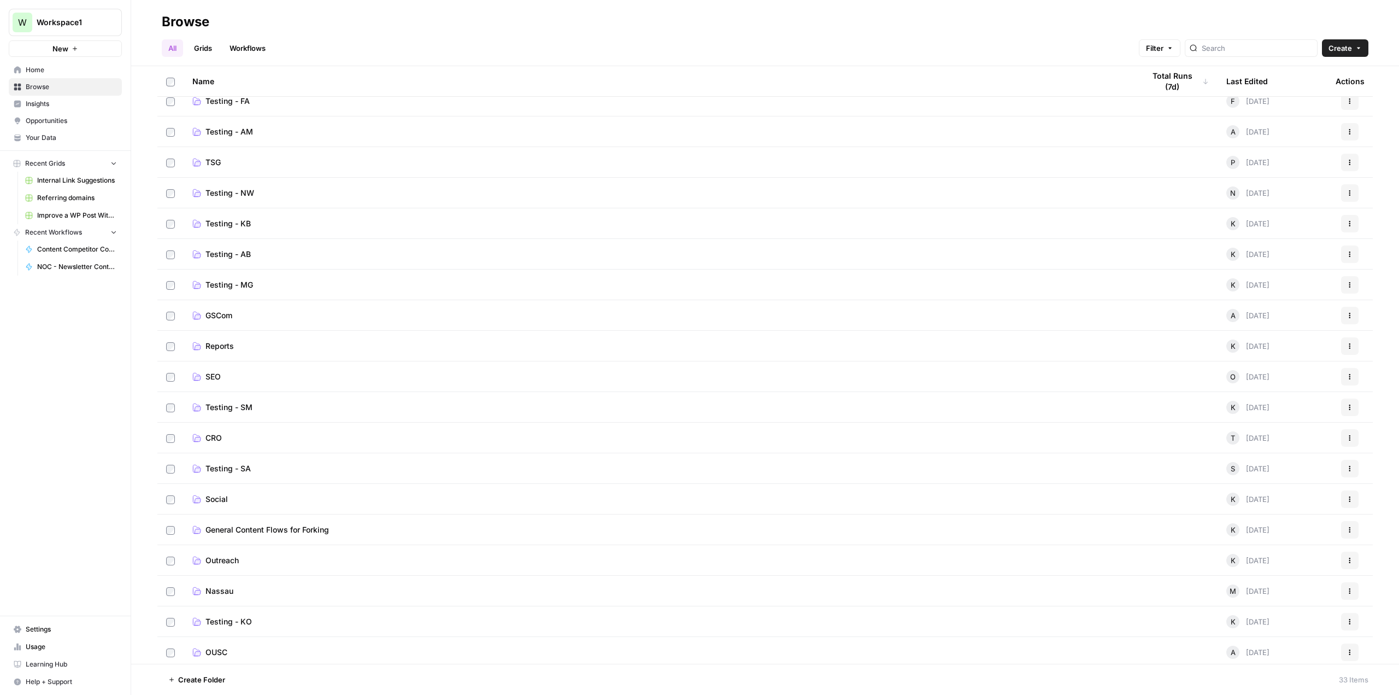
click at [210, 315] on span "GSCom" at bounding box center [219, 315] width 27 height 11
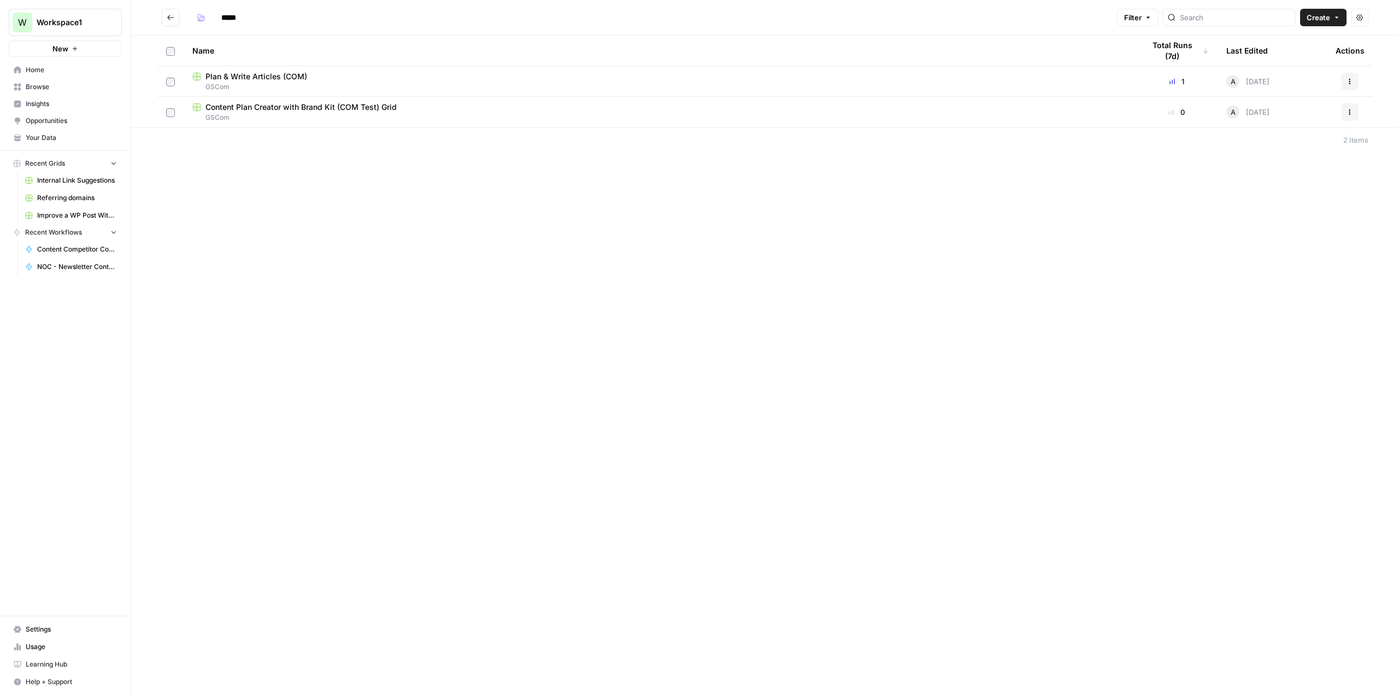
click at [167, 18] on icon "Go back" at bounding box center [171, 18] width 8 height 8
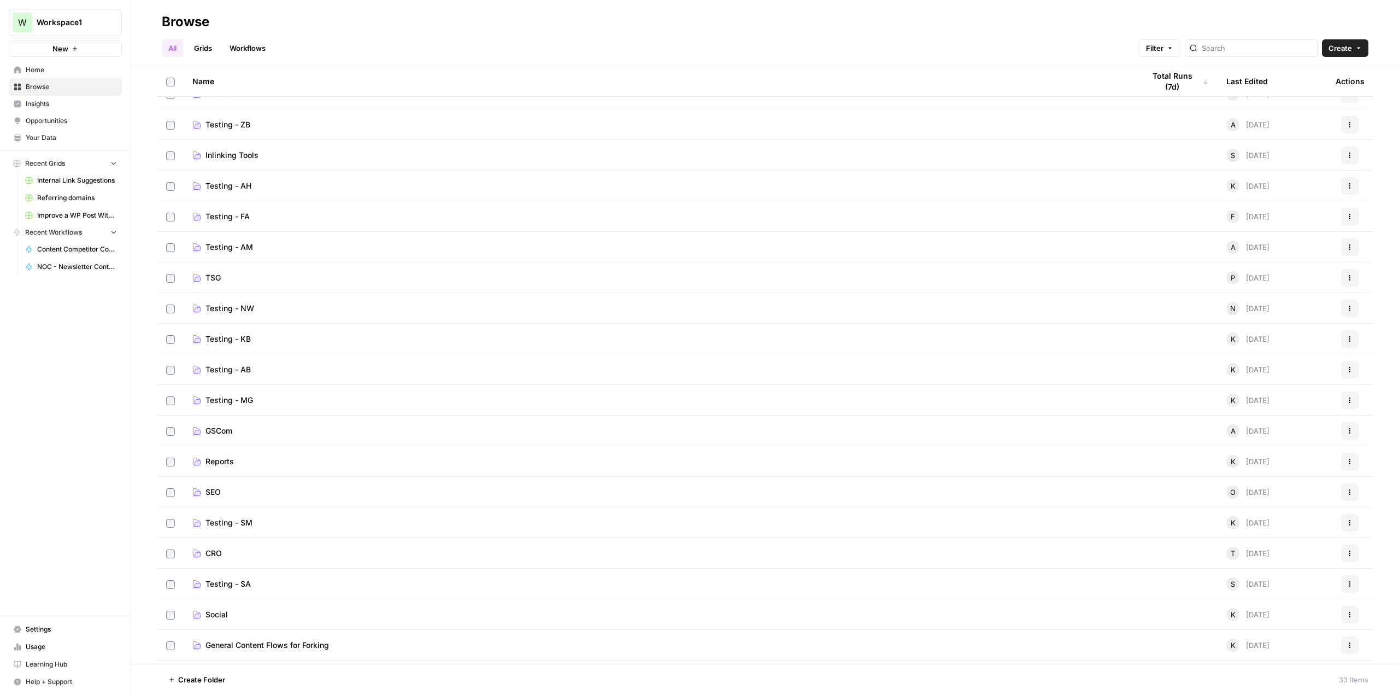
scroll to position [109, 0]
click at [241, 584] on span "General Content Flows for Forking" at bounding box center [268, 584] width 124 height 11
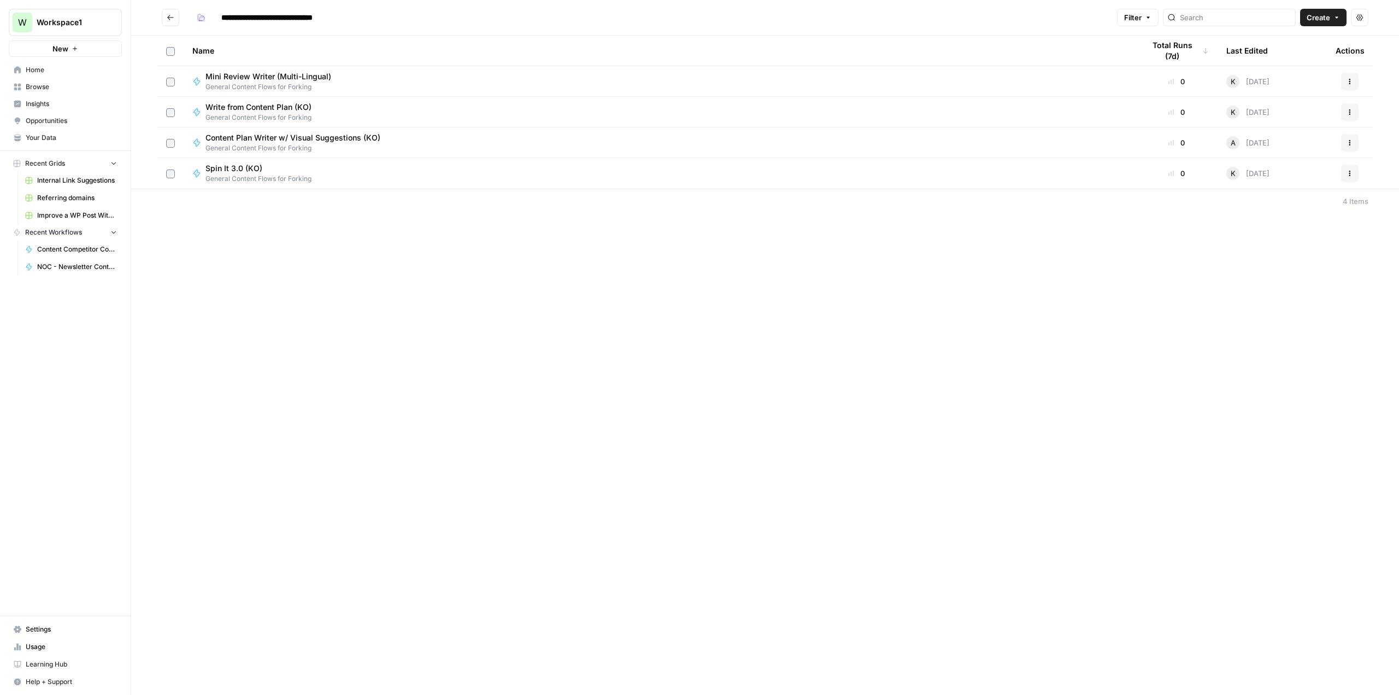
click at [170, 15] on icon "Go back" at bounding box center [171, 18] width 8 height 8
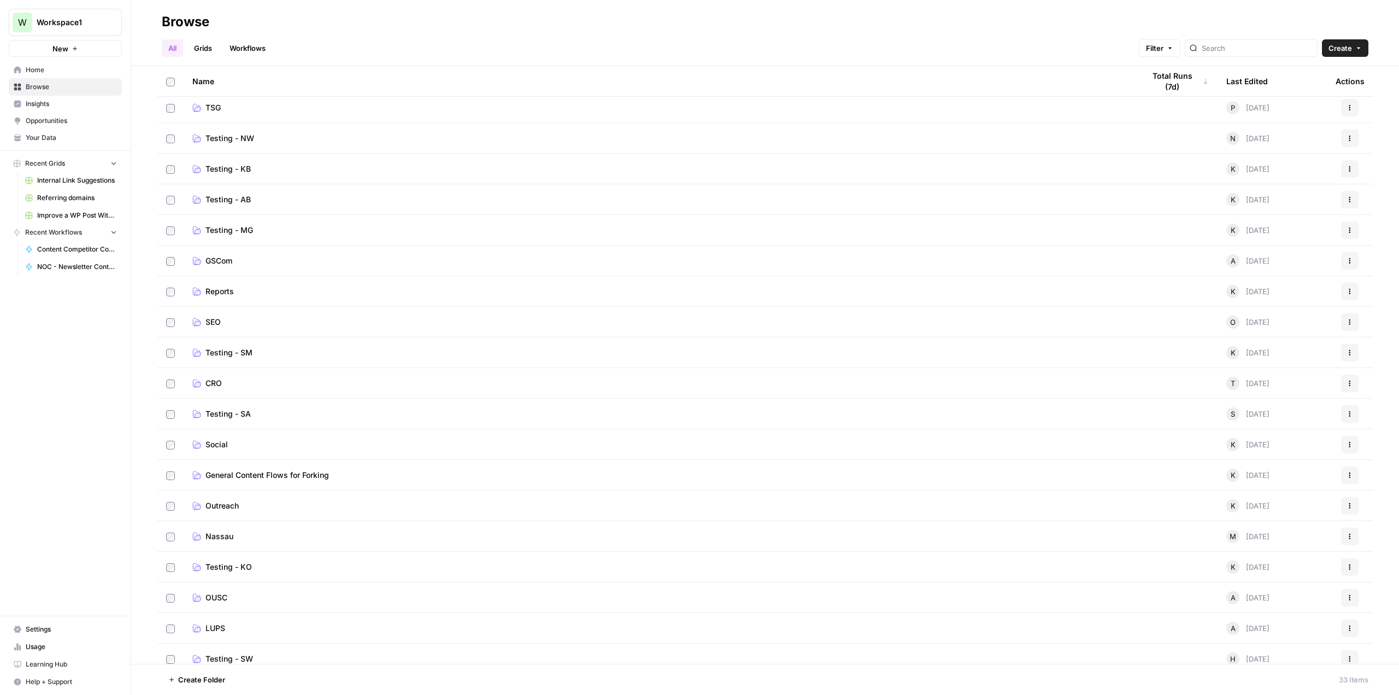
scroll to position [328, 0]
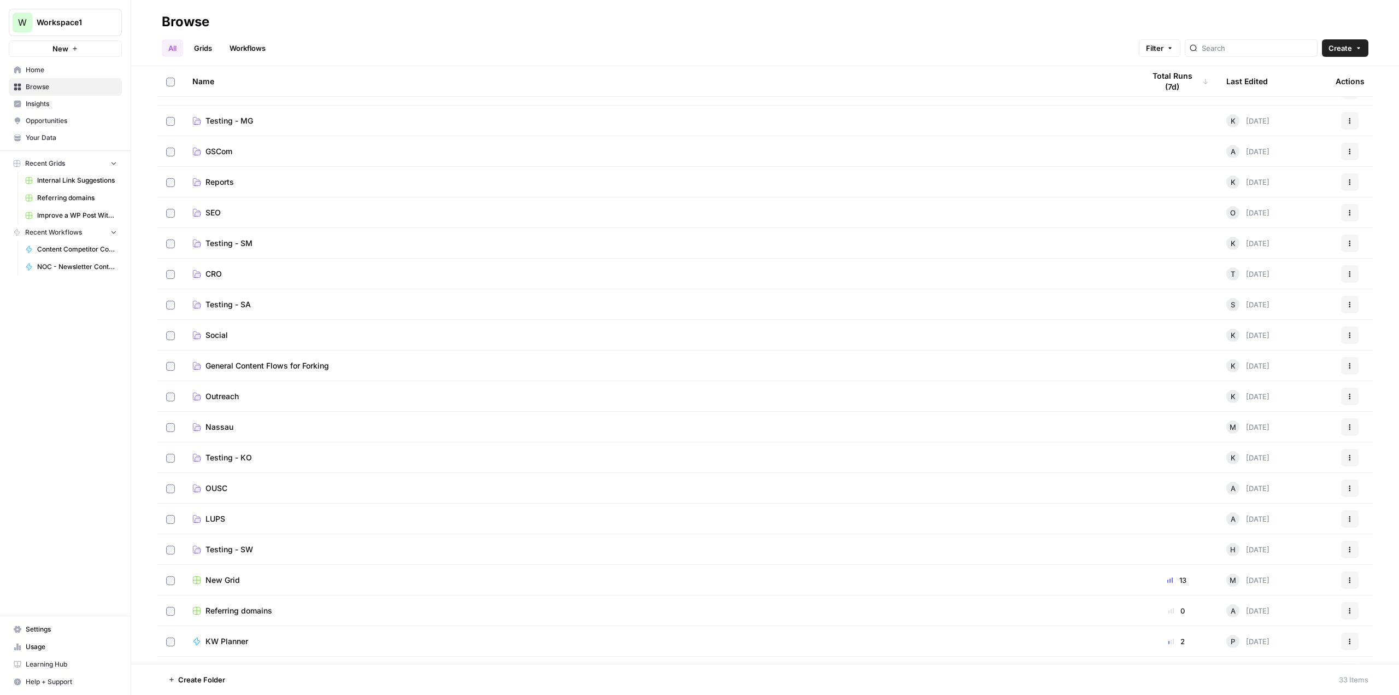
click at [214, 459] on span "Testing - KO" at bounding box center [229, 457] width 46 height 11
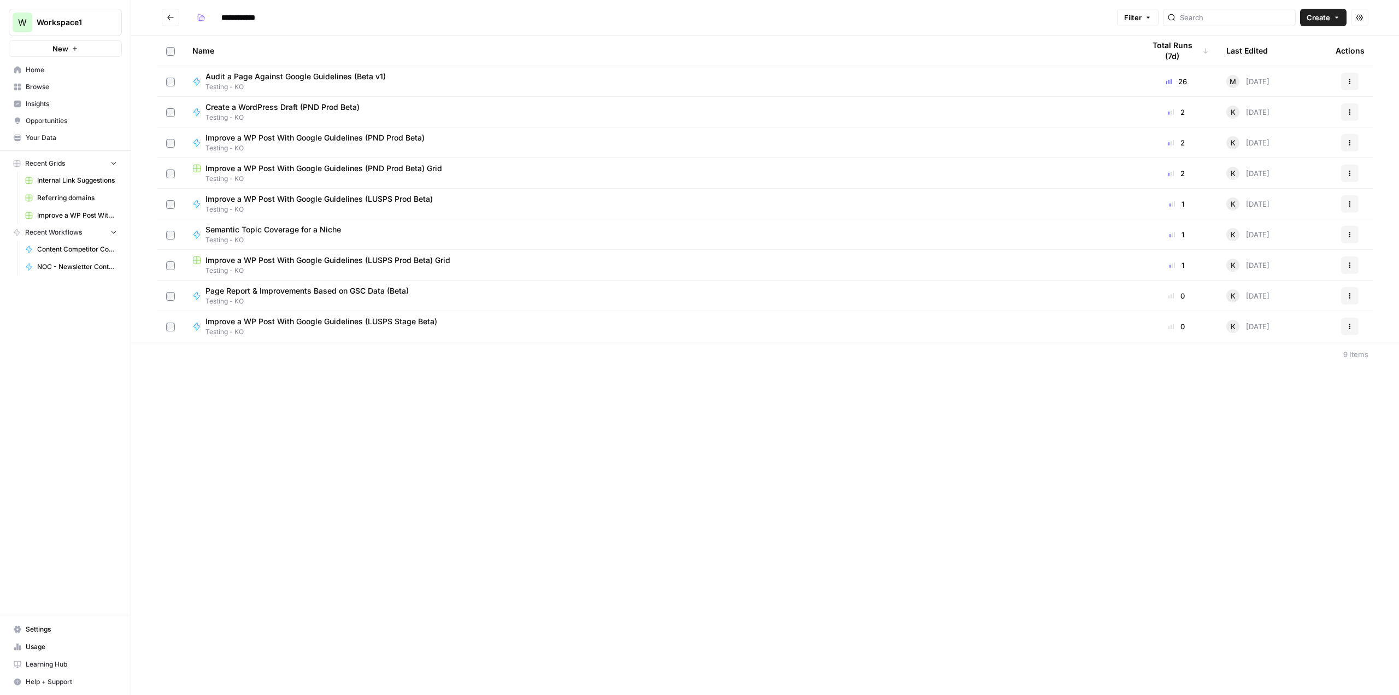
click at [172, 17] on icon "Go back" at bounding box center [171, 18] width 8 height 8
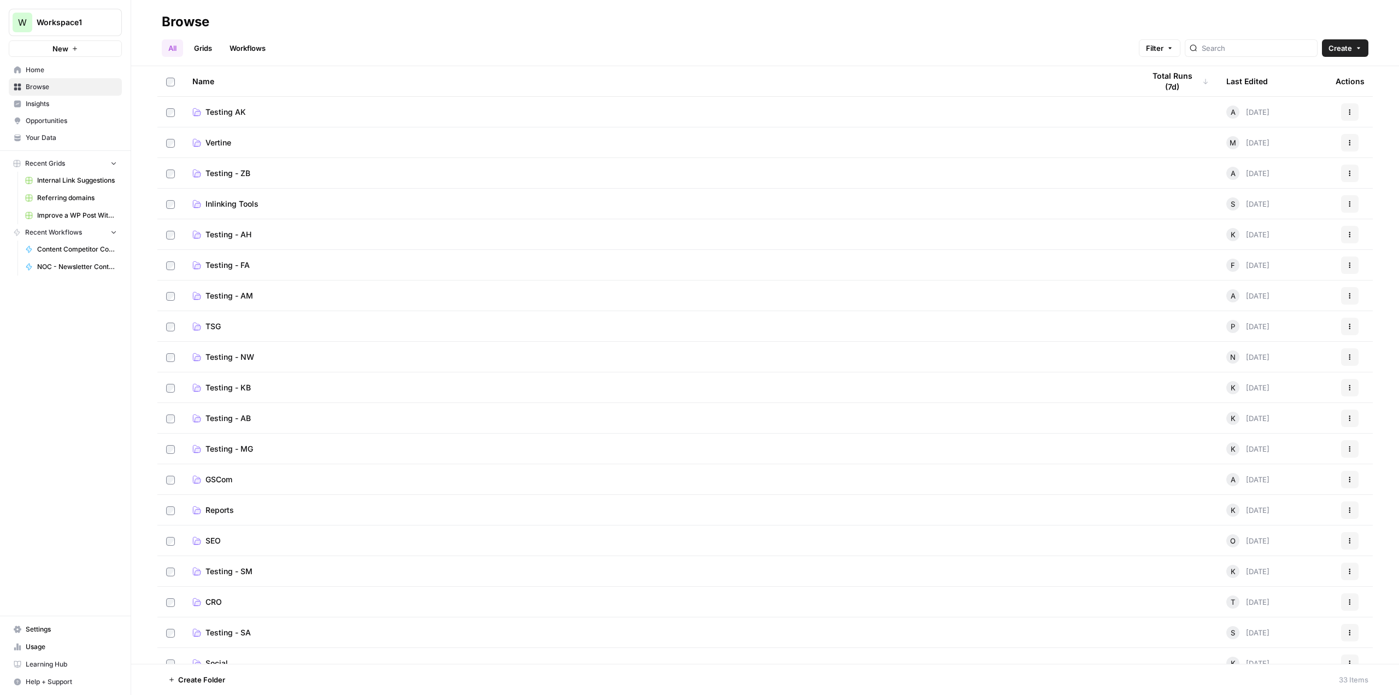
scroll to position [219, 0]
click at [204, 322] on link "SEO" at bounding box center [659, 321] width 935 height 11
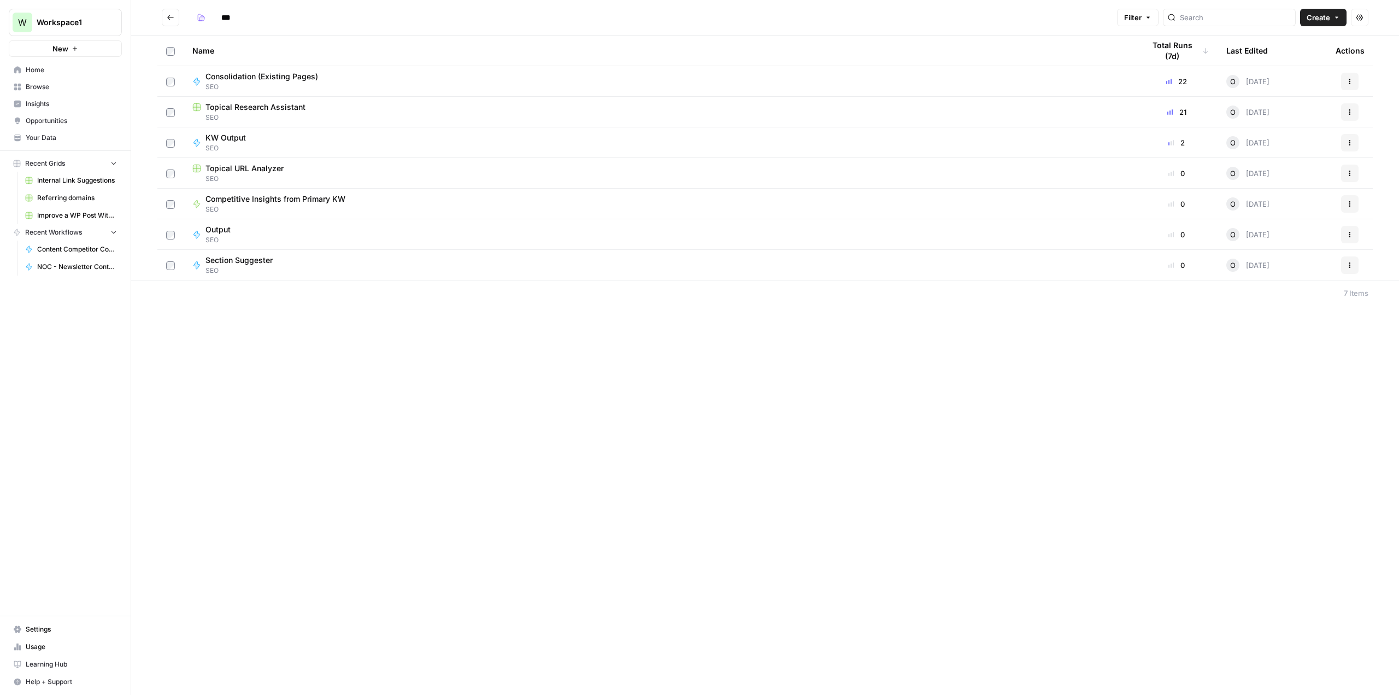
click at [169, 14] on icon "Go back" at bounding box center [171, 18] width 8 height 8
